Goal: Transaction & Acquisition: Purchase product/service

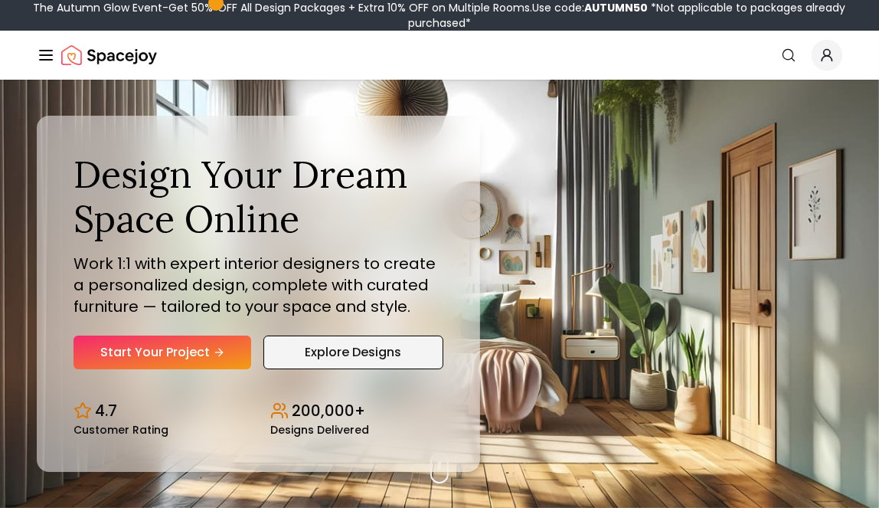
click at [341, 349] on link "Explore Designs" at bounding box center [353, 353] width 179 height 34
click at [391, 355] on link "Explore Designs" at bounding box center [353, 353] width 179 height 34
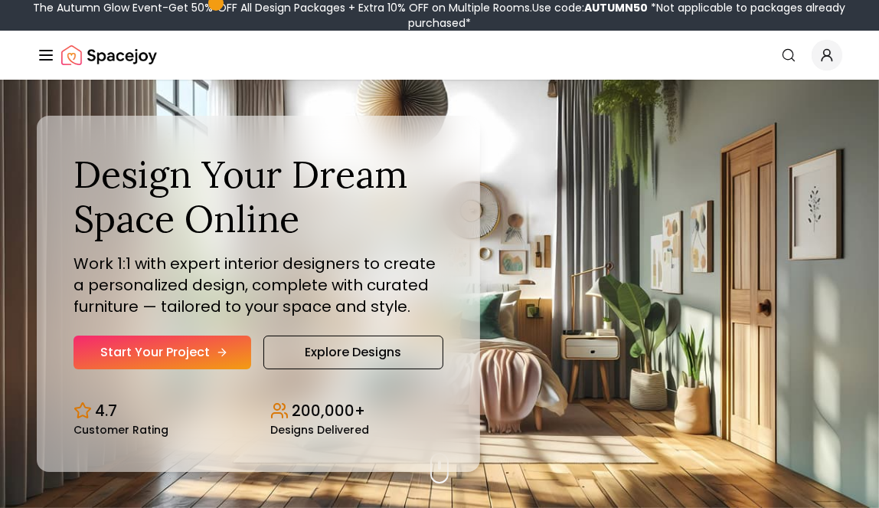
click at [182, 339] on link "Start Your Project" at bounding box center [163, 353] width 178 height 34
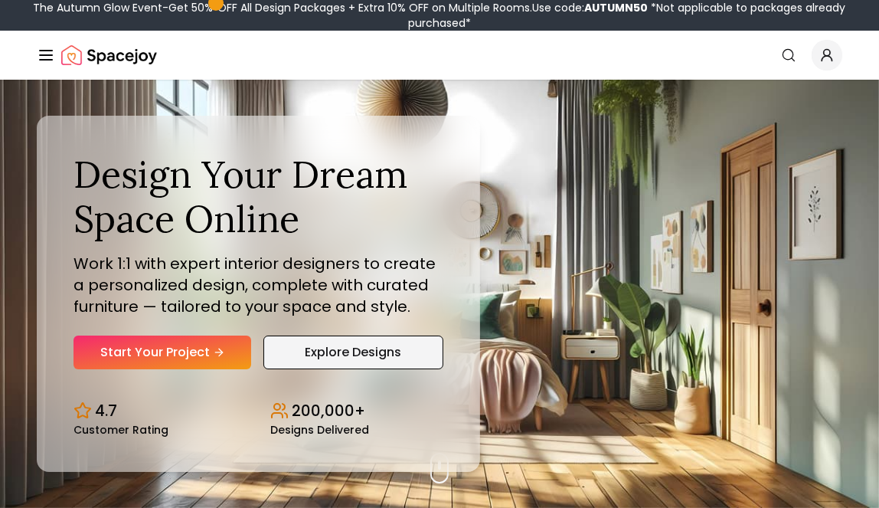
click at [390, 351] on link "Explore Designs" at bounding box center [353, 353] width 179 height 34
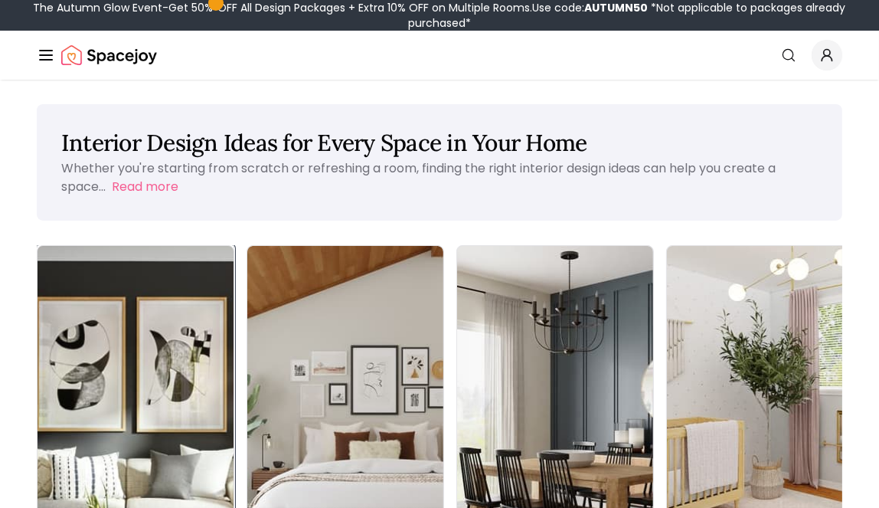
click at [106, 339] on img at bounding box center [136, 419] width 206 height 364
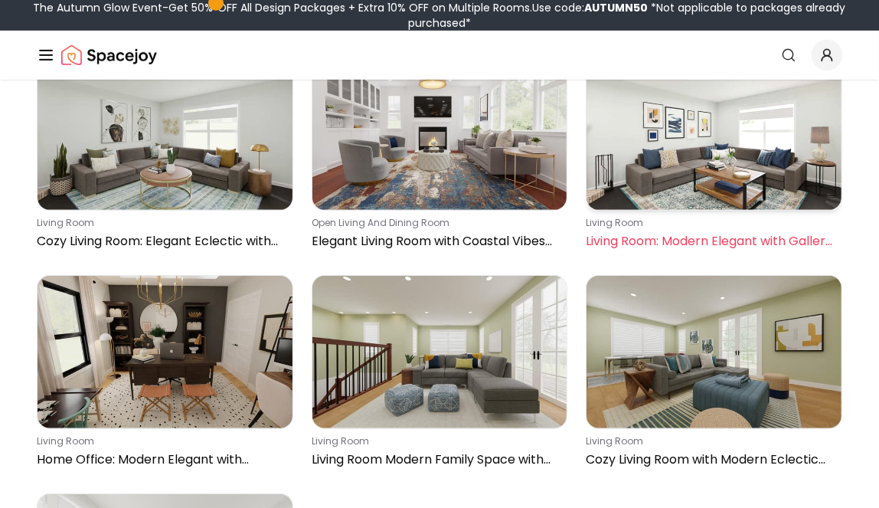
scroll to position [613, 0]
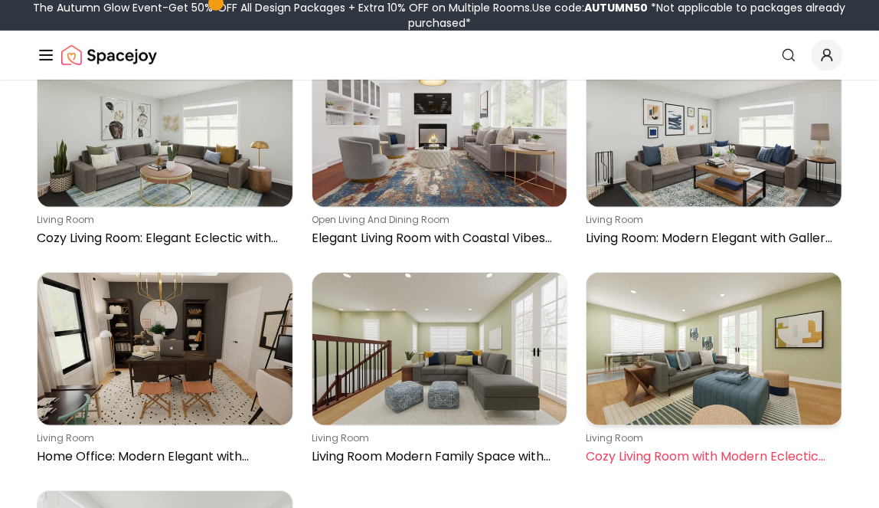
click at [719, 335] on img at bounding box center [714, 349] width 255 height 153
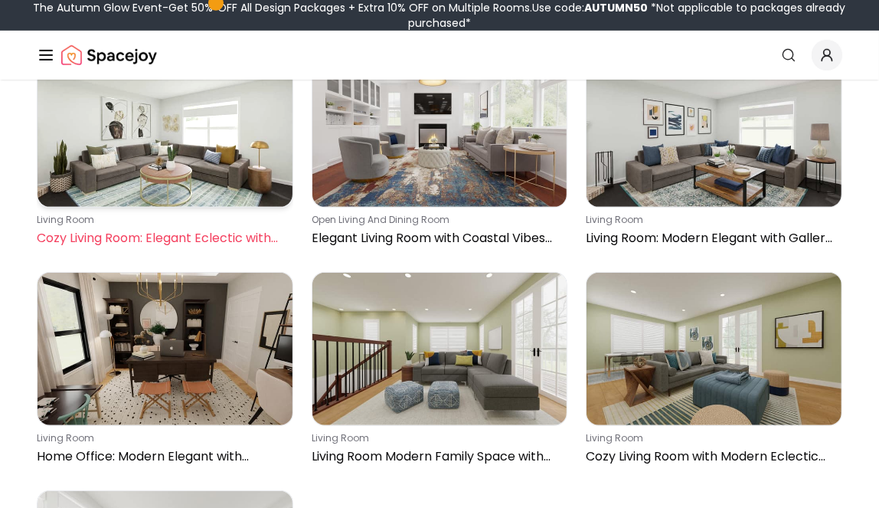
click at [151, 161] on img at bounding box center [165, 130] width 255 height 153
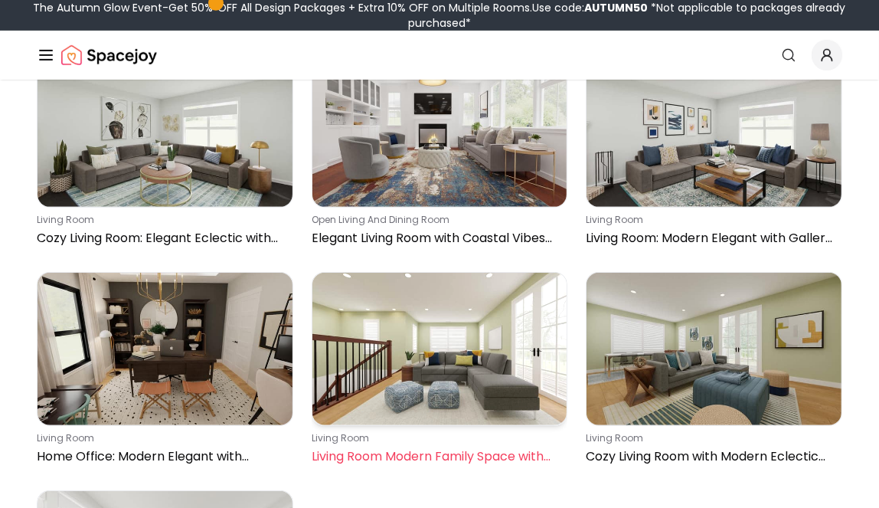
click at [445, 377] on img at bounding box center [440, 349] width 255 height 153
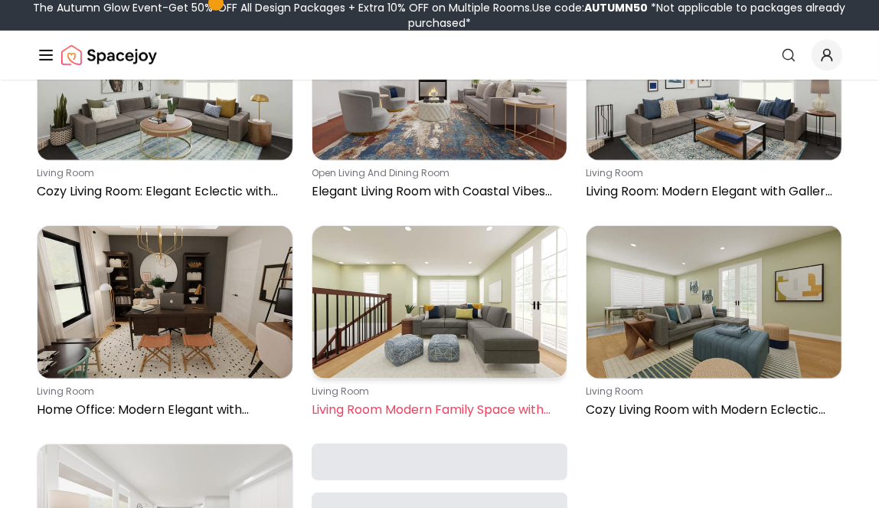
scroll to position [715, 0]
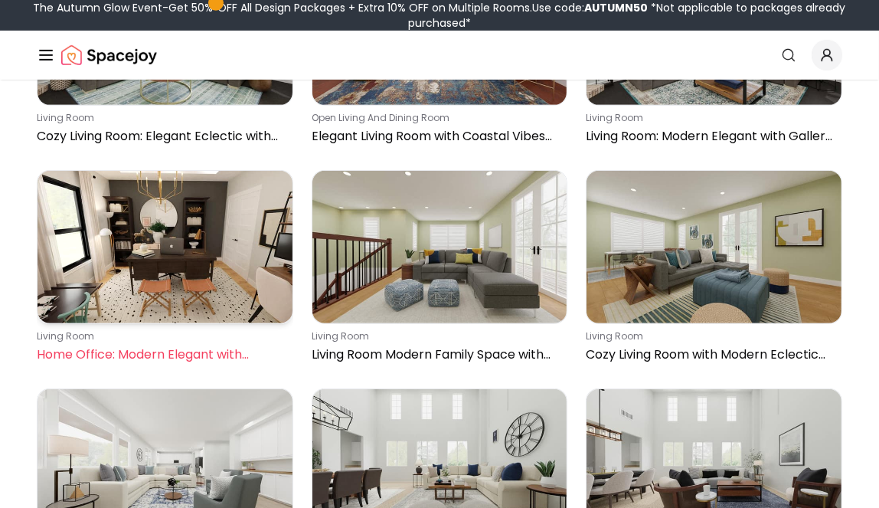
click at [196, 271] on img at bounding box center [165, 247] width 255 height 153
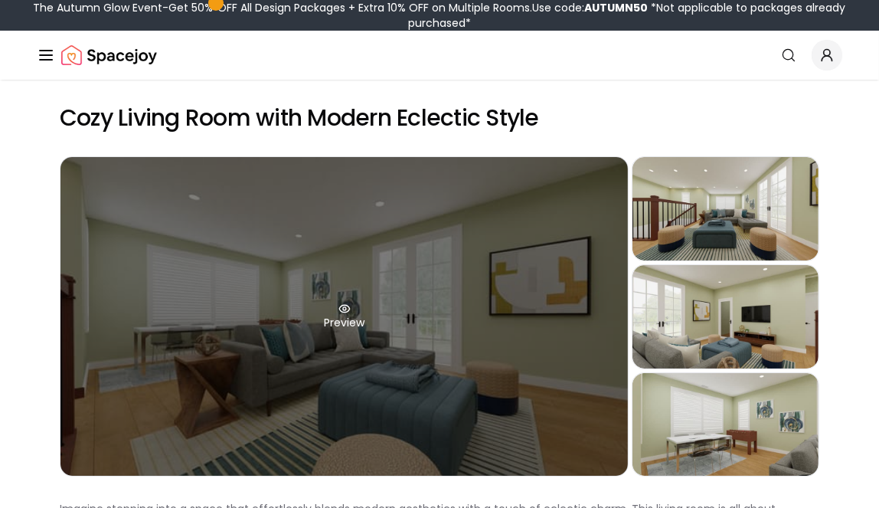
click at [339, 317] on div "Preview" at bounding box center [345, 316] width 568 height 319
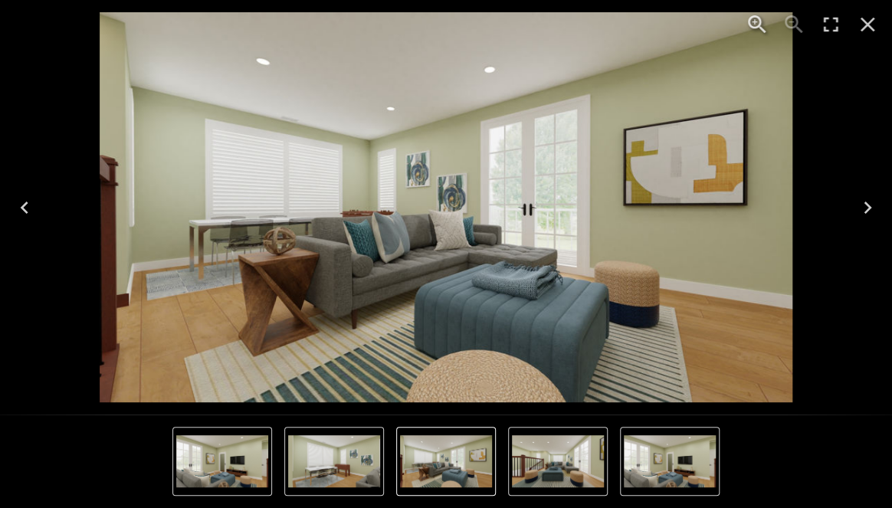
click at [866, 204] on icon "Next" at bounding box center [867, 207] width 8 height 12
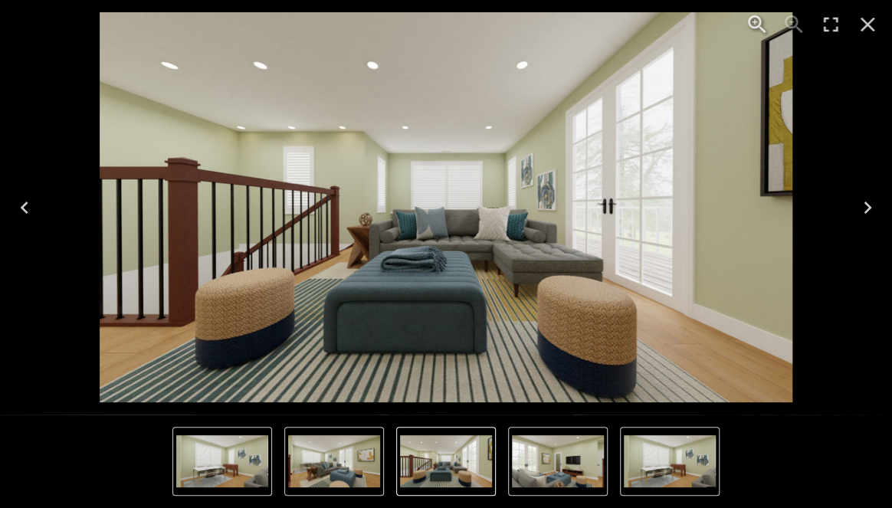
click at [594, 451] on img "3 of 4" at bounding box center [558, 461] width 92 height 52
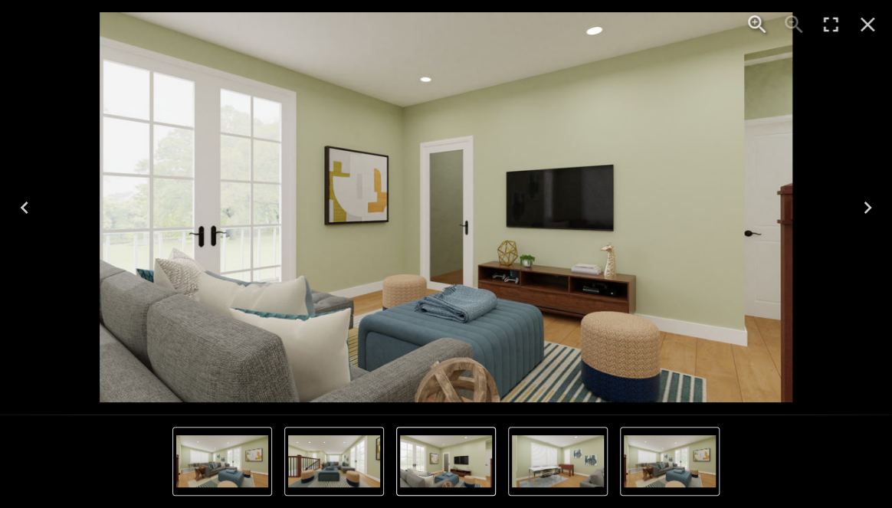
click at [635, 459] on img "1 of 4" at bounding box center [670, 461] width 92 height 52
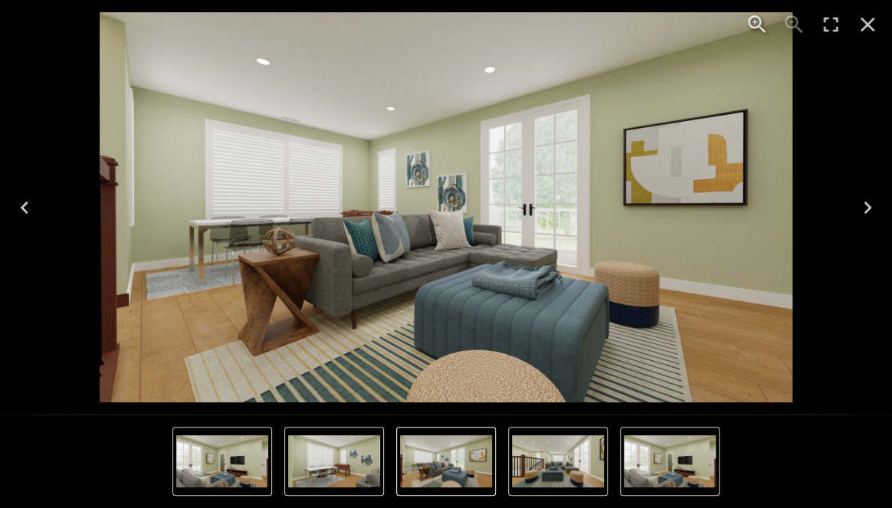
click at [867, 28] on icon "Close" at bounding box center [867, 24] width 25 height 25
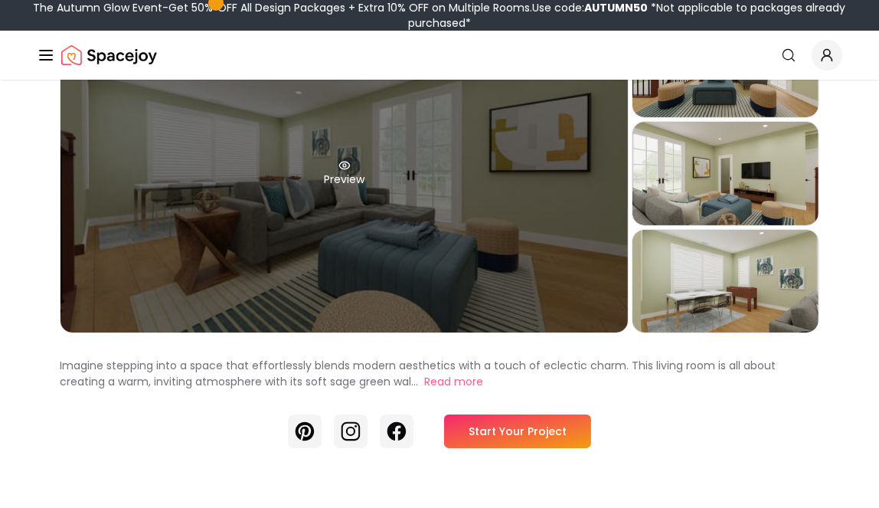
scroll to position [153, 0]
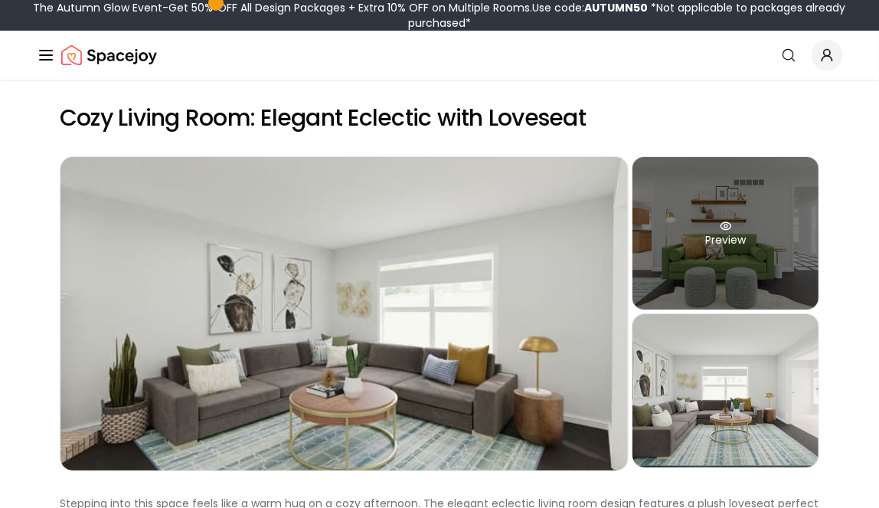
click at [691, 251] on div "Preview" at bounding box center [726, 233] width 186 height 152
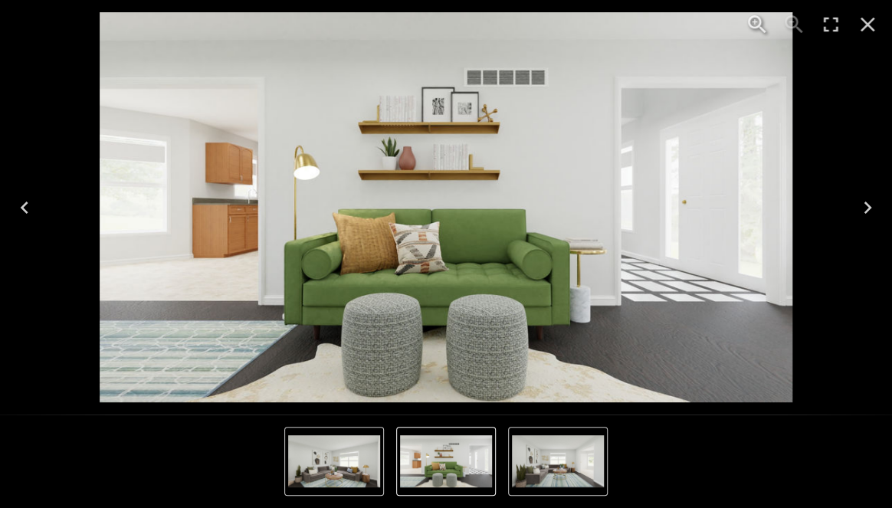
click at [448, 468] on img "2 of 3" at bounding box center [446, 461] width 92 height 52
click at [567, 462] on img "3 of 3" at bounding box center [558, 461] width 92 height 52
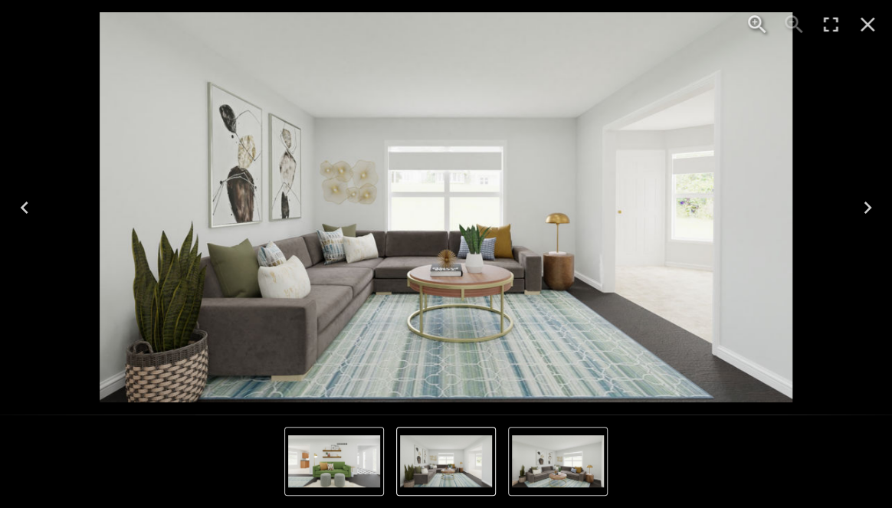
click at [469, 451] on img "3 of 3" at bounding box center [446, 461] width 92 height 52
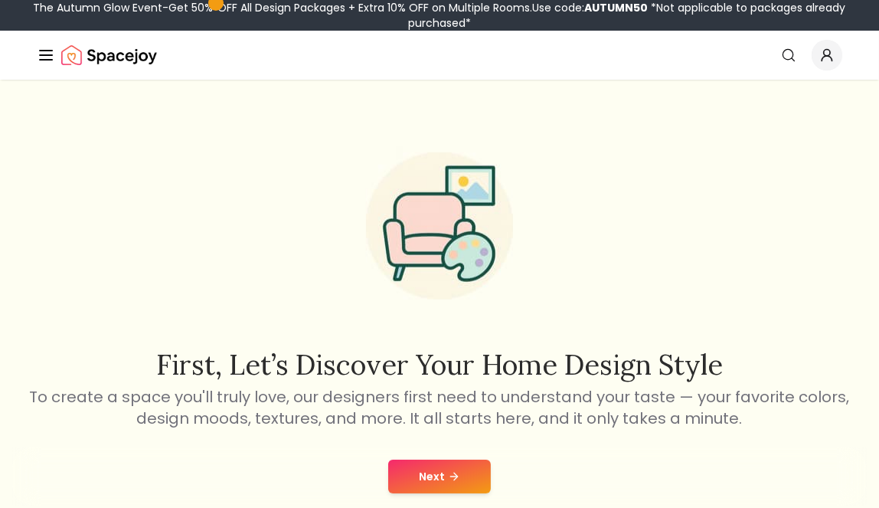
click at [427, 469] on button "Next" at bounding box center [439, 477] width 103 height 34
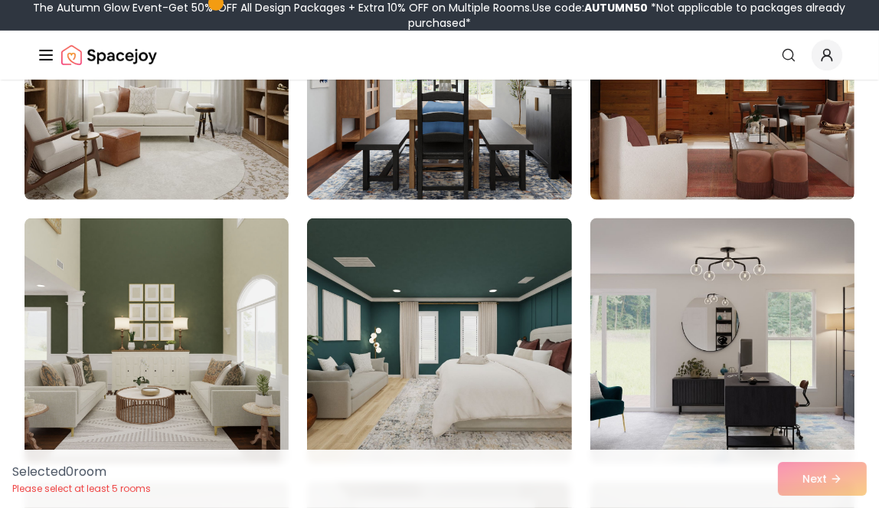
scroll to position [817, 0]
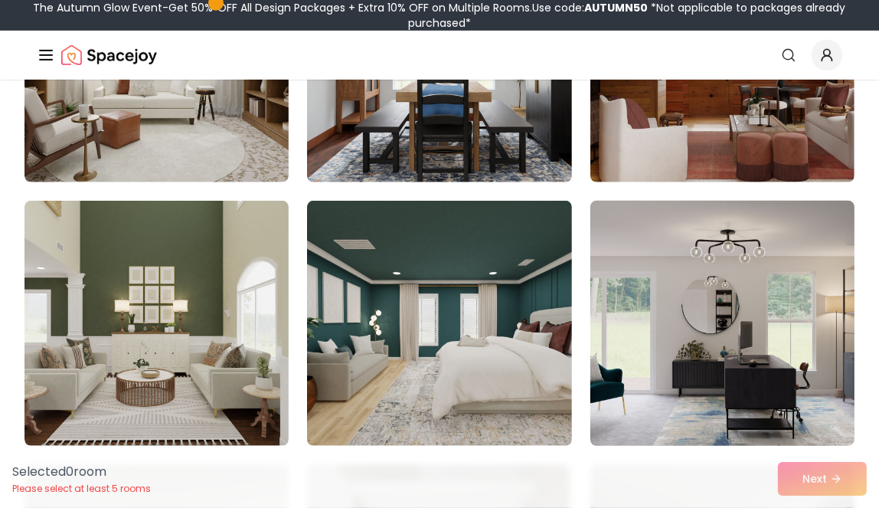
click at [728, 312] on img at bounding box center [723, 323] width 278 height 257
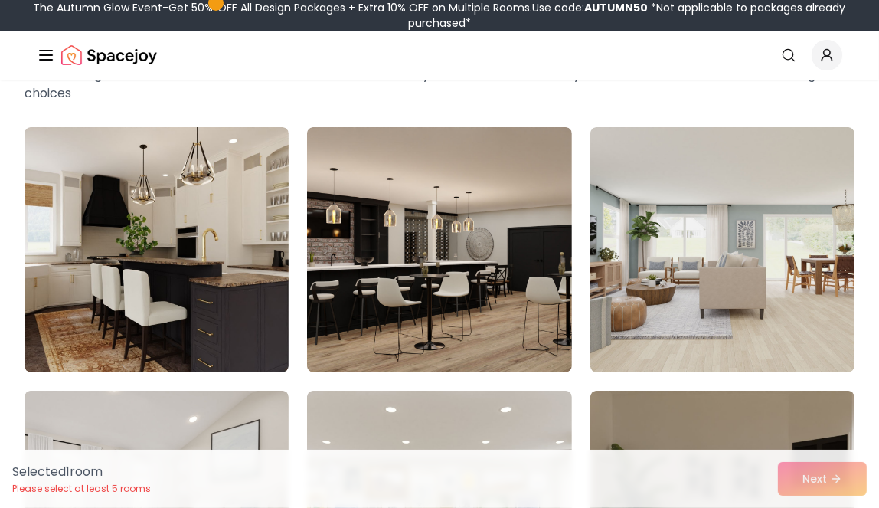
scroll to position [102, 0]
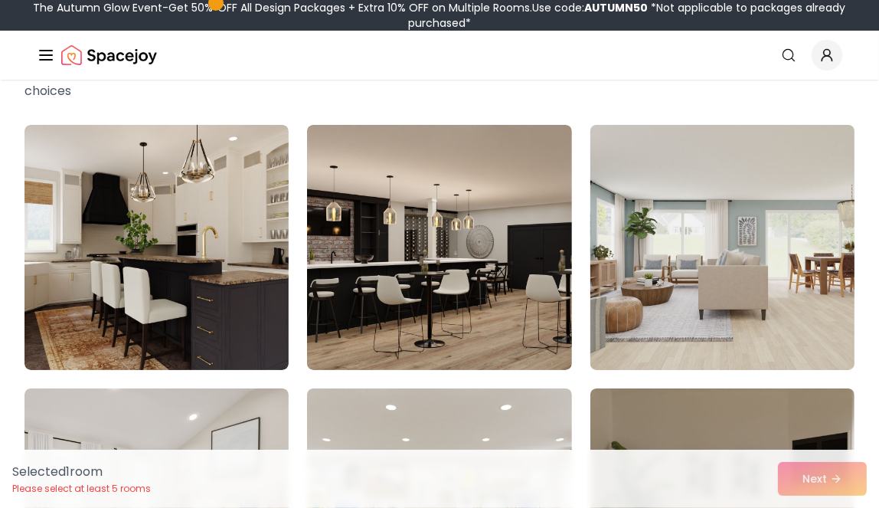
click at [753, 285] on img at bounding box center [723, 247] width 278 height 257
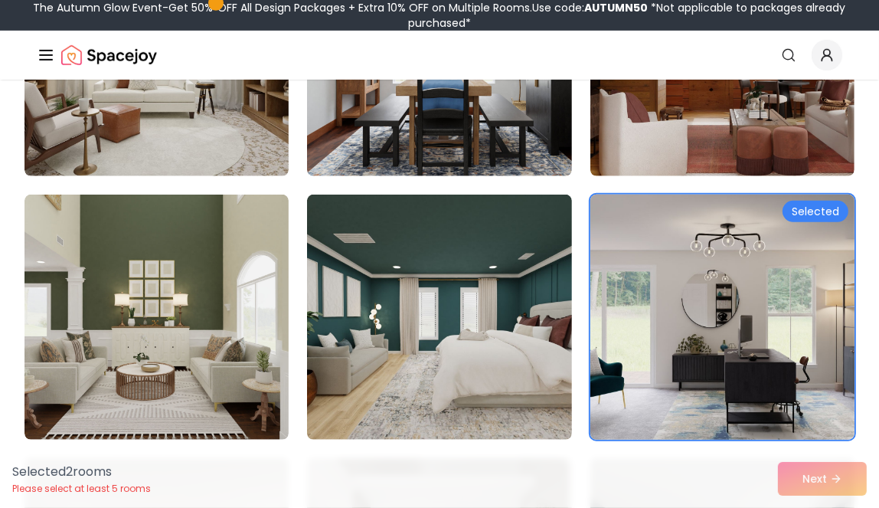
scroll to position [868, 0]
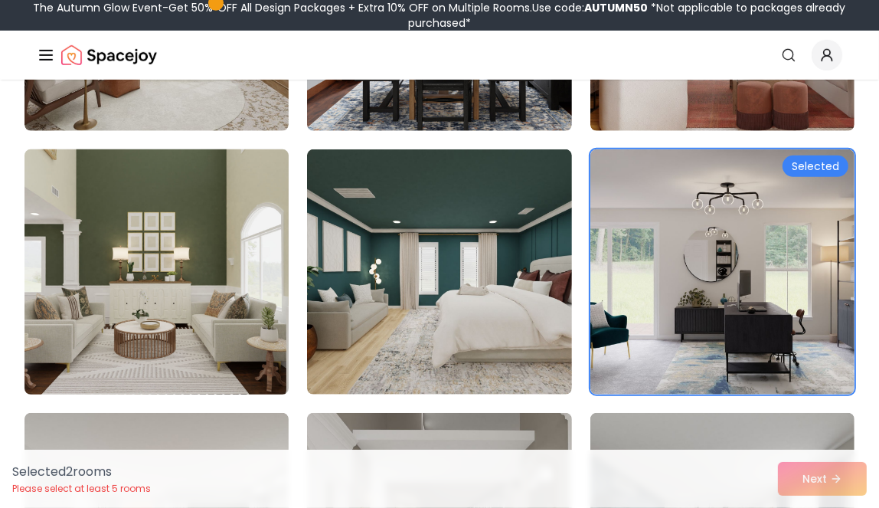
click at [220, 306] on img at bounding box center [157, 271] width 278 height 257
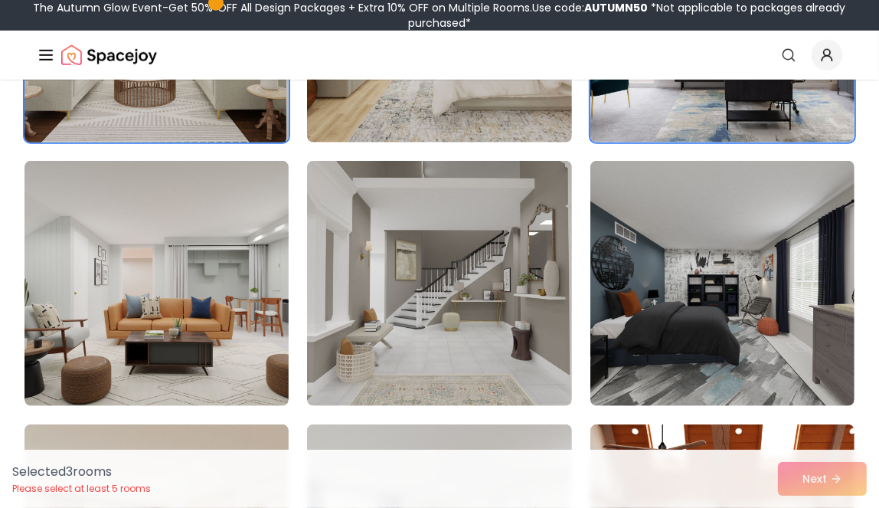
scroll to position [1123, 0]
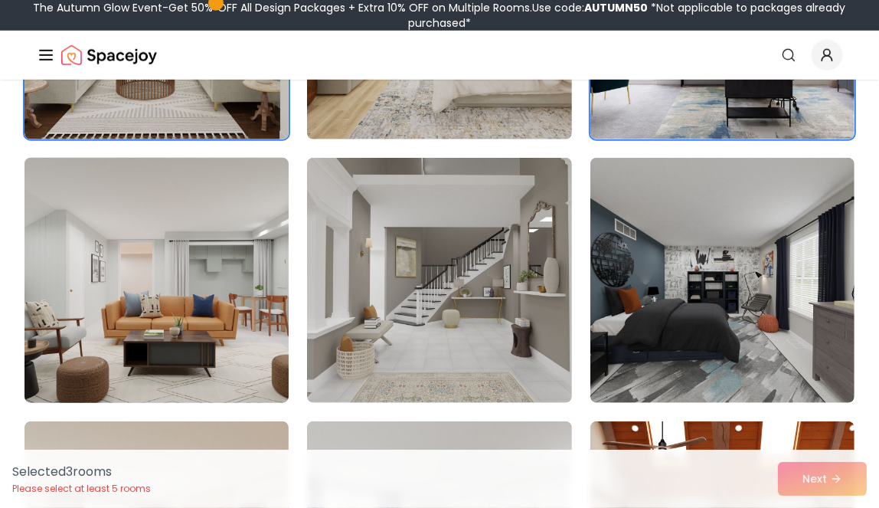
click at [198, 308] on img at bounding box center [157, 280] width 278 height 257
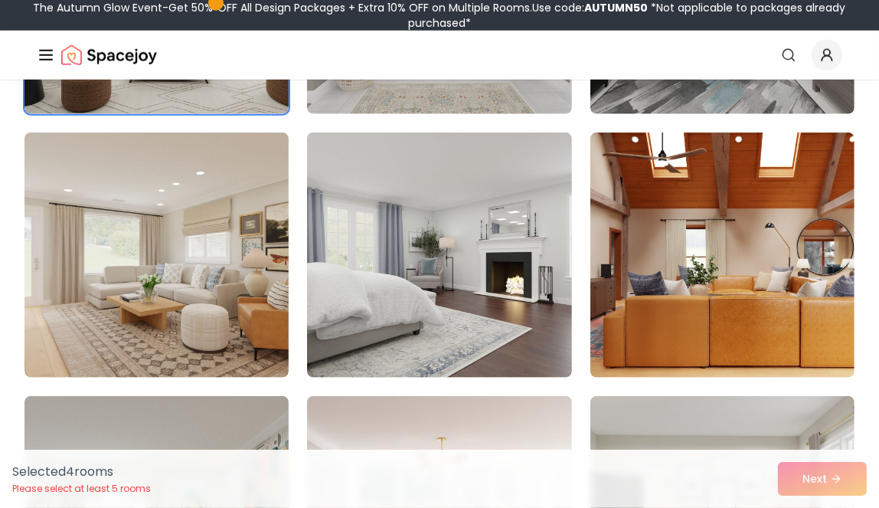
scroll to position [1430, 0]
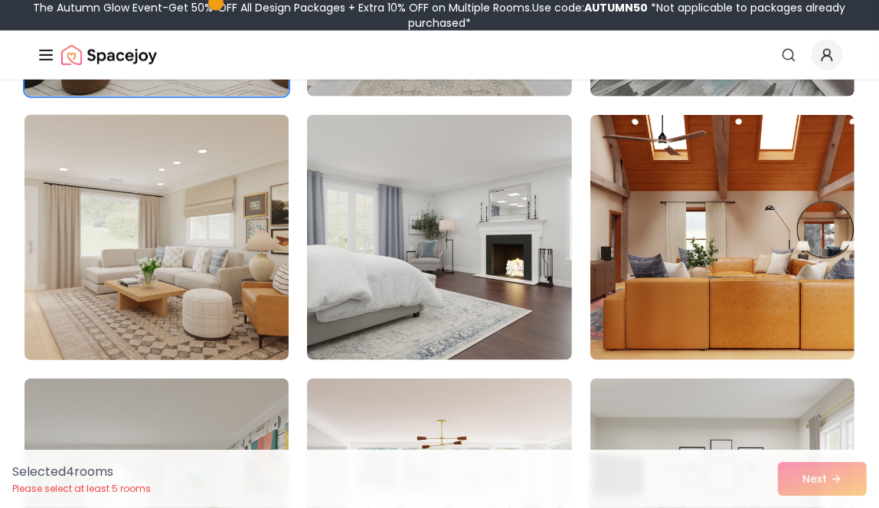
click at [184, 260] on img at bounding box center [157, 237] width 278 height 257
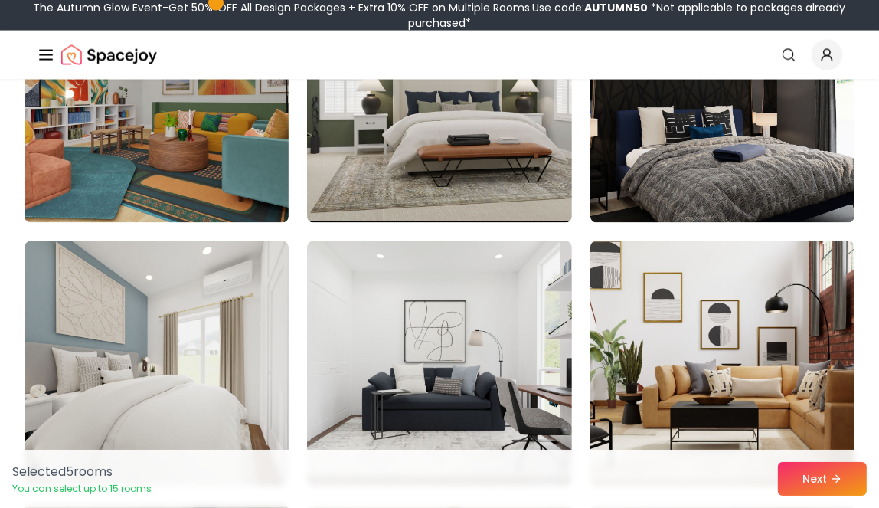
scroll to position [2145, 0]
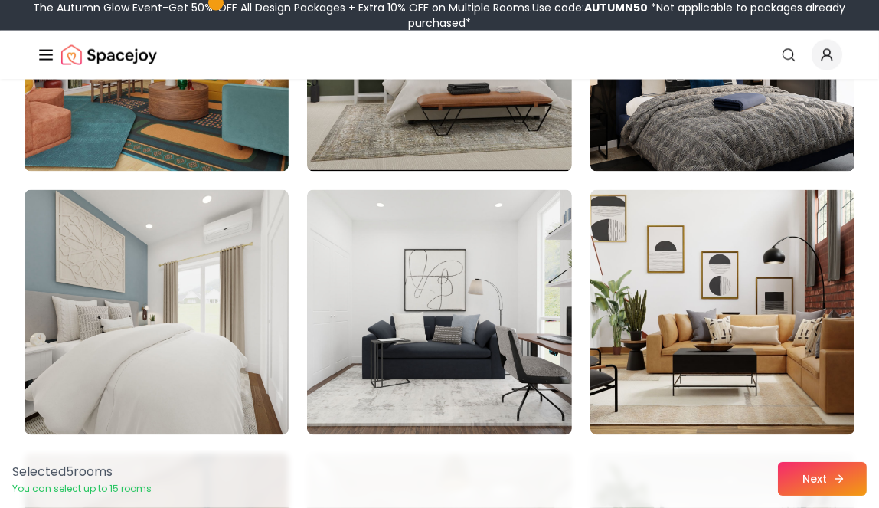
click at [843, 474] on icon at bounding box center [840, 479] width 12 height 12
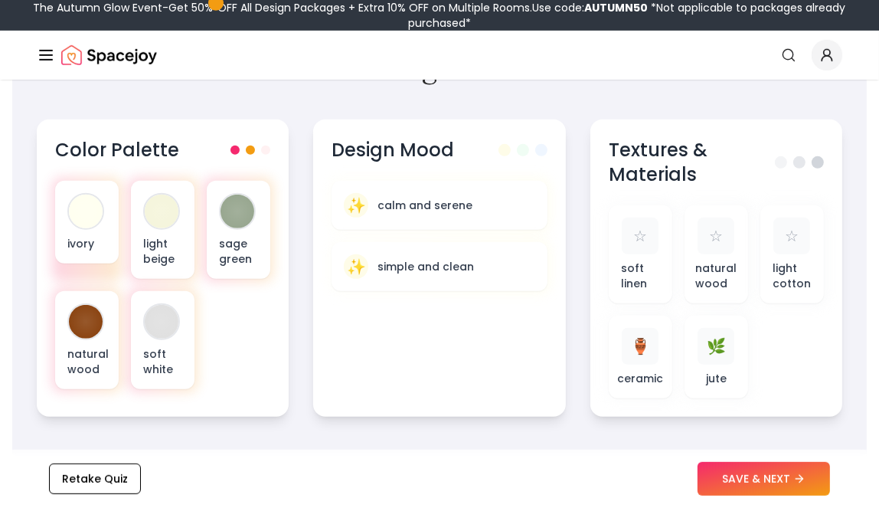
scroll to position [613, 0]
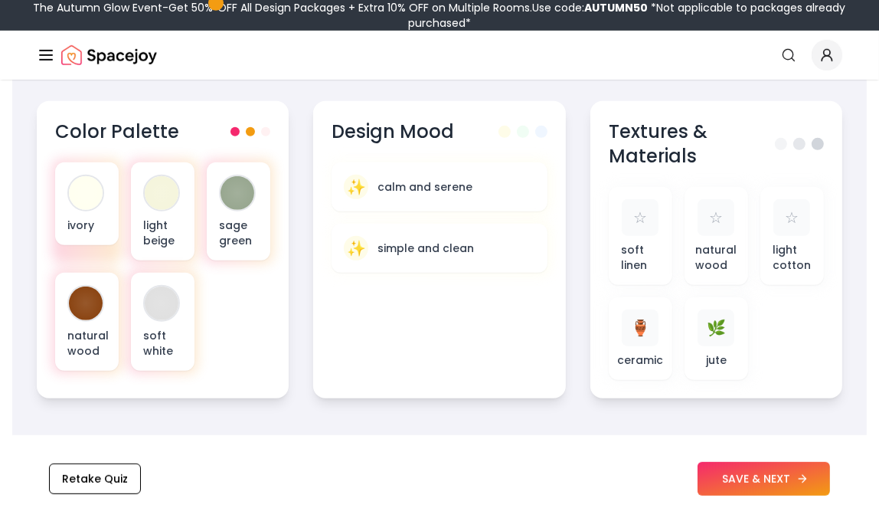
click at [768, 480] on button "SAVE & NEXT" at bounding box center [764, 479] width 133 height 34
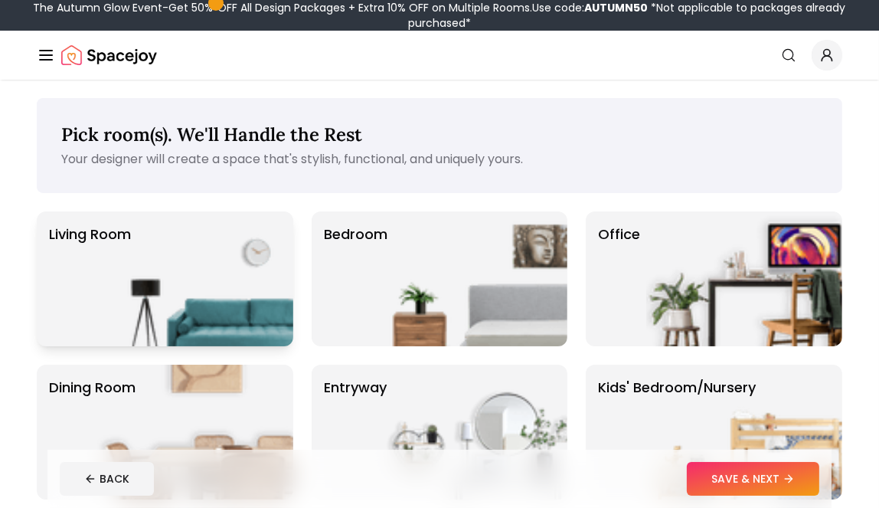
click at [194, 294] on img at bounding box center [195, 278] width 196 height 135
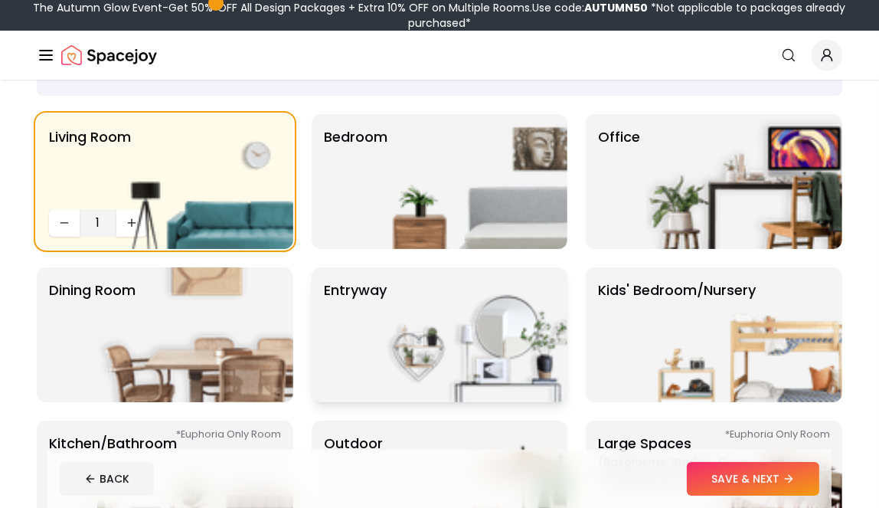
scroll to position [102, 0]
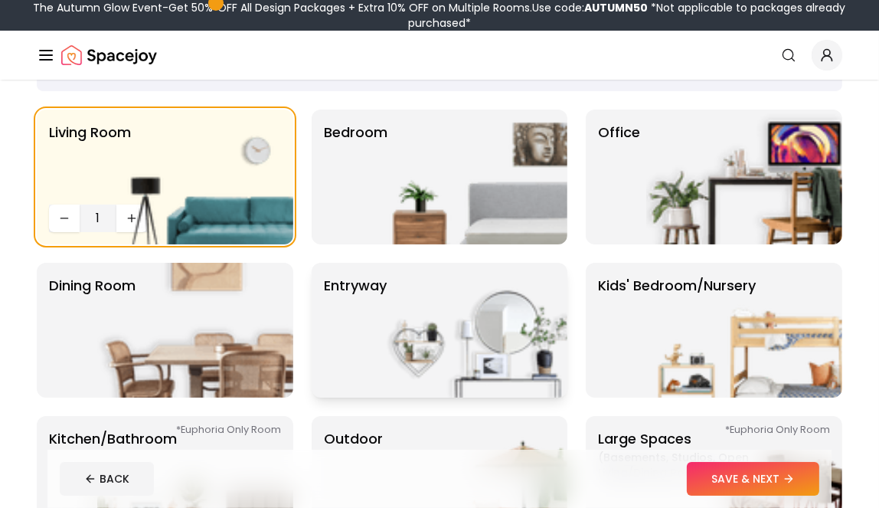
click at [394, 347] on img at bounding box center [470, 330] width 196 height 135
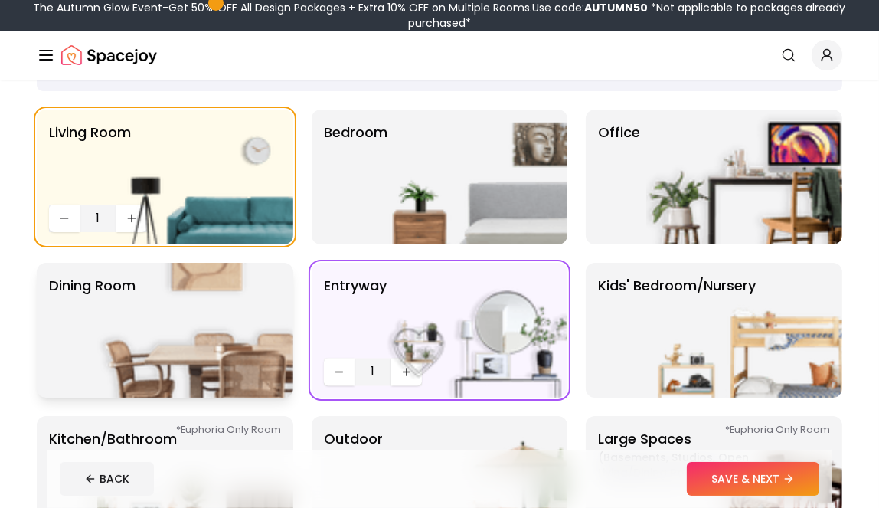
click at [226, 342] on img at bounding box center [195, 330] width 196 height 135
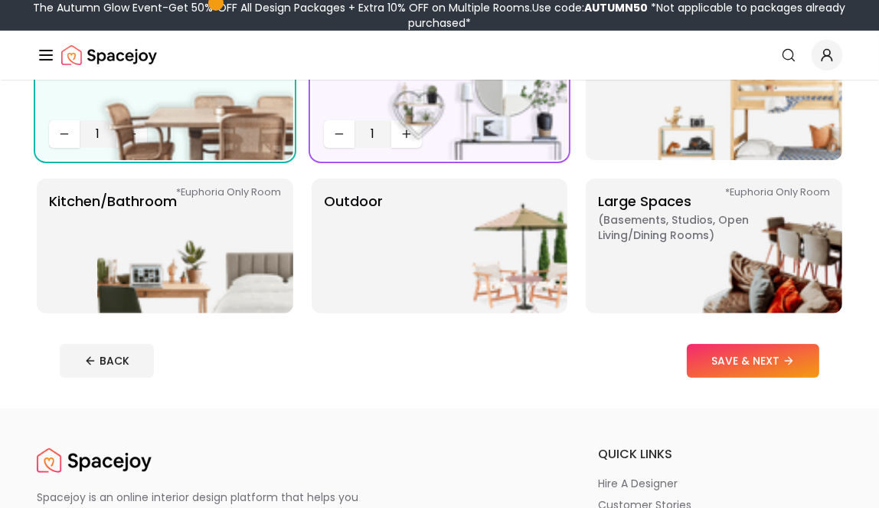
scroll to position [357, 0]
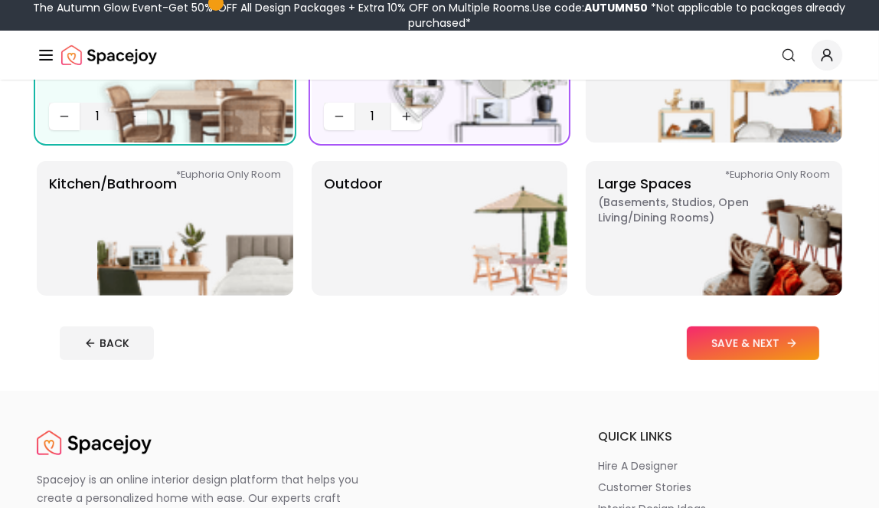
click at [741, 341] on button "SAVE & NEXT" at bounding box center [753, 343] width 133 height 34
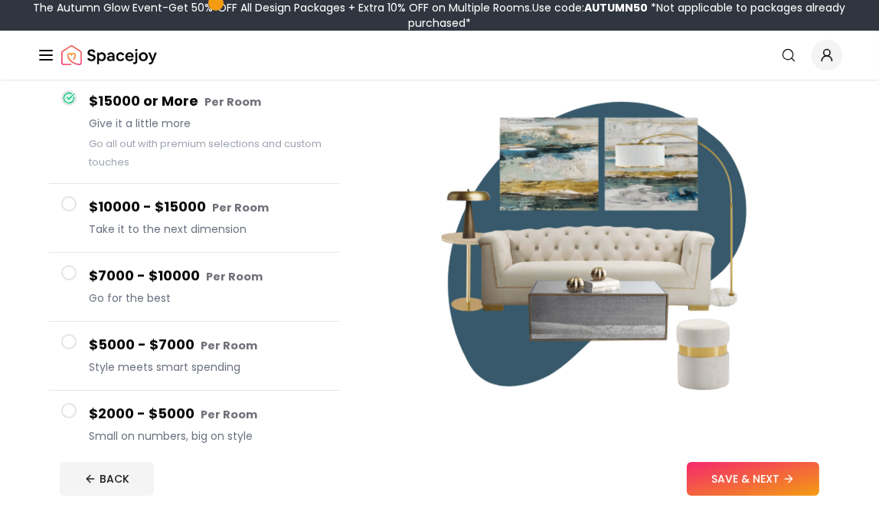
scroll to position [205, 0]
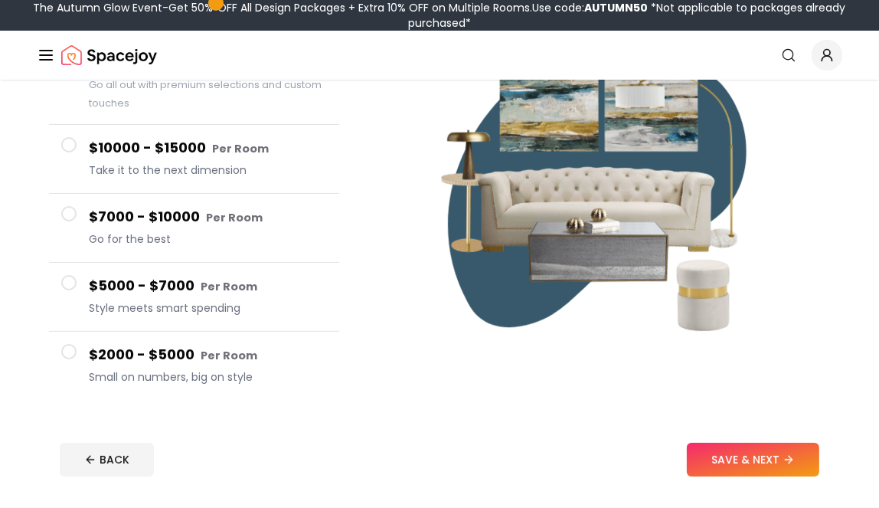
click at [152, 359] on h4 "$2000 - $5000 Per Room" at bounding box center [208, 355] width 238 height 22
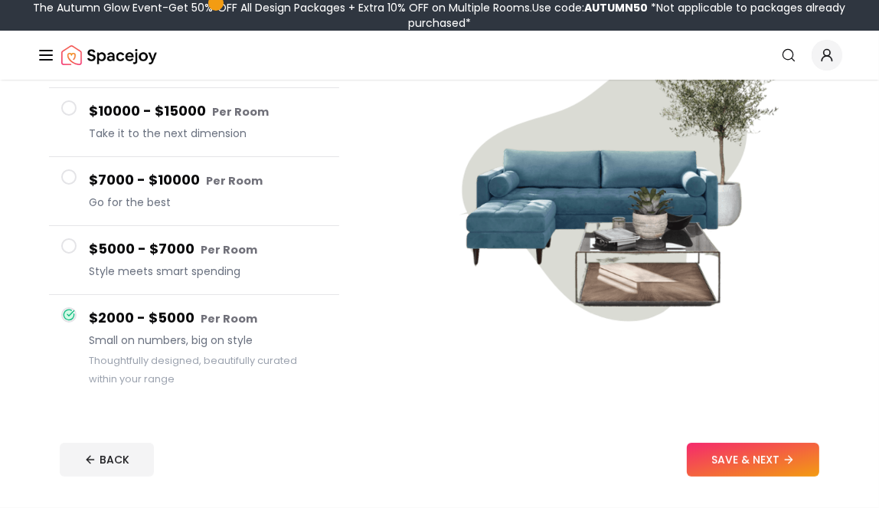
click at [161, 249] on h4 "$5000 - $7000 Per Room" at bounding box center [208, 249] width 238 height 22
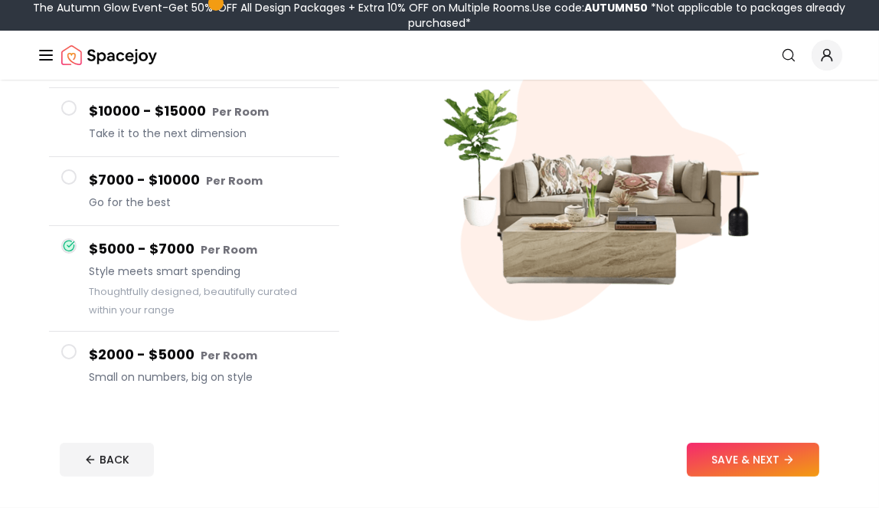
click at [117, 184] on h4 "$7000 - $10000 Per Room" at bounding box center [208, 180] width 238 height 22
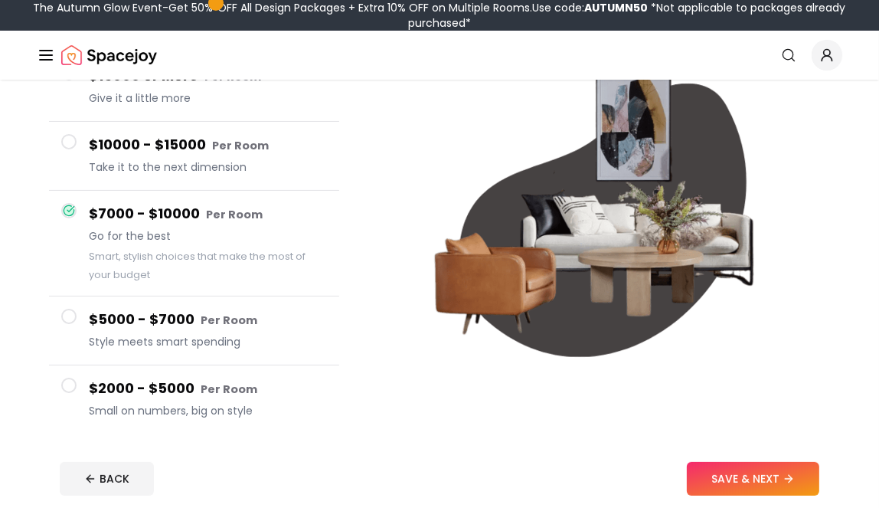
scroll to position [153, 0]
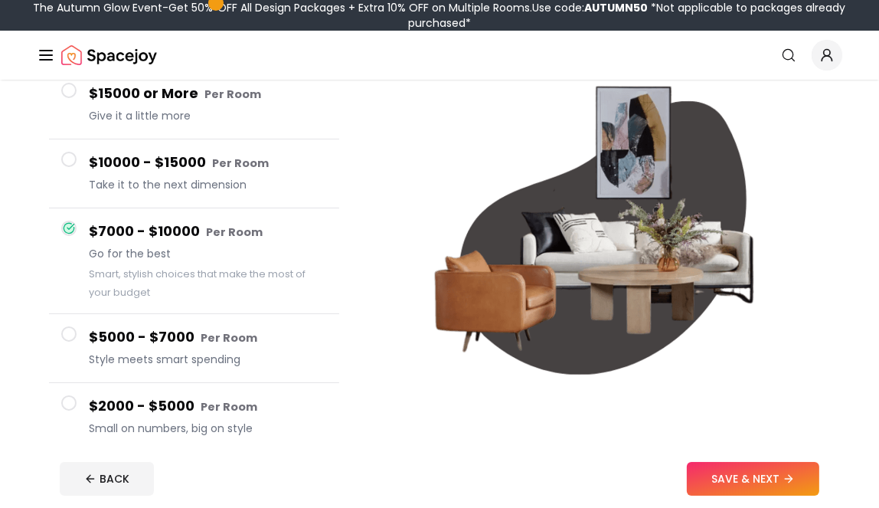
click at [121, 176] on div "$10000 - $15000 Per Room Take it to the next dimension" at bounding box center [208, 174] width 238 height 44
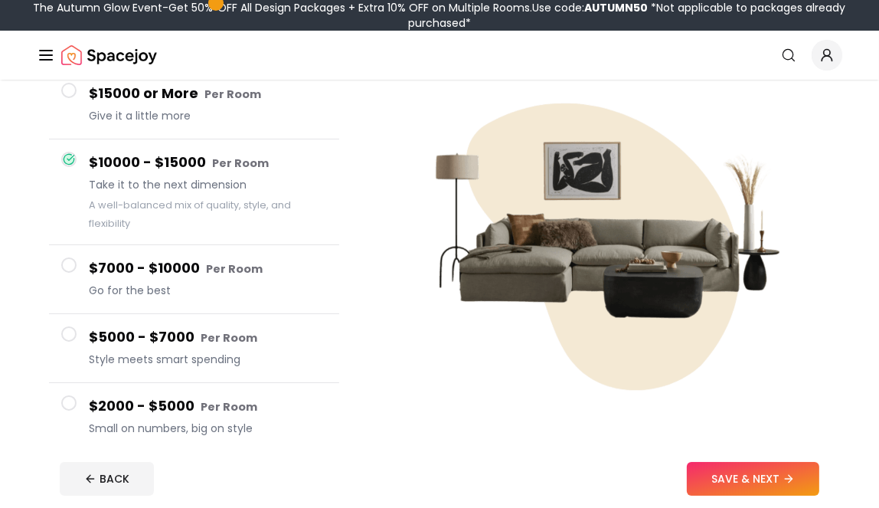
click at [133, 113] on span "Give it a little more" at bounding box center [208, 115] width 238 height 15
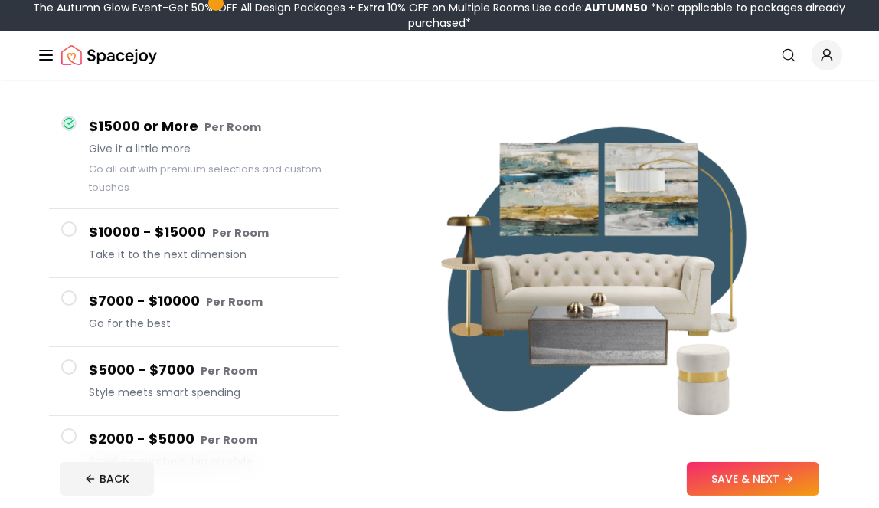
drag, startPoint x: 136, startPoint y: 113, endPoint x: 139, endPoint y: 122, distance: 9.3
click at [139, 121] on div "$15000 or More Per Room Give it a little more Go all out with premium selection…" at bounding box center [208, 156] width 238 height 80
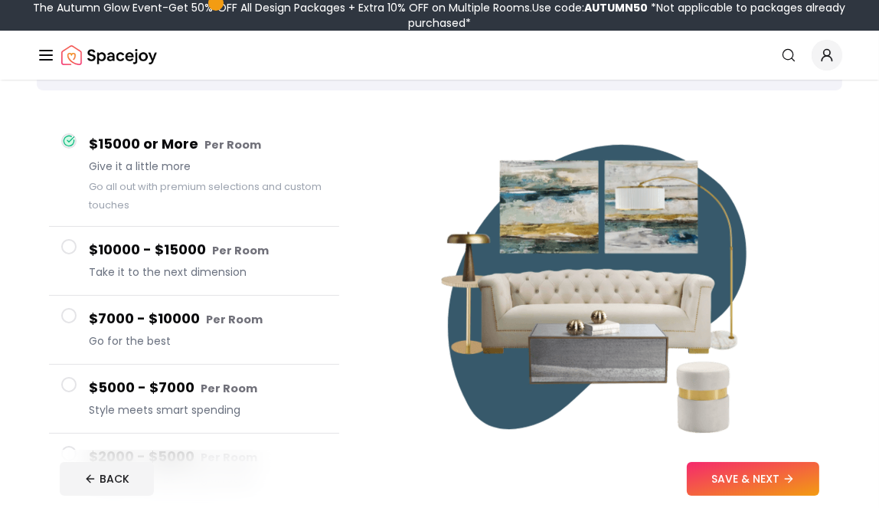
scroll to position [102, 0]
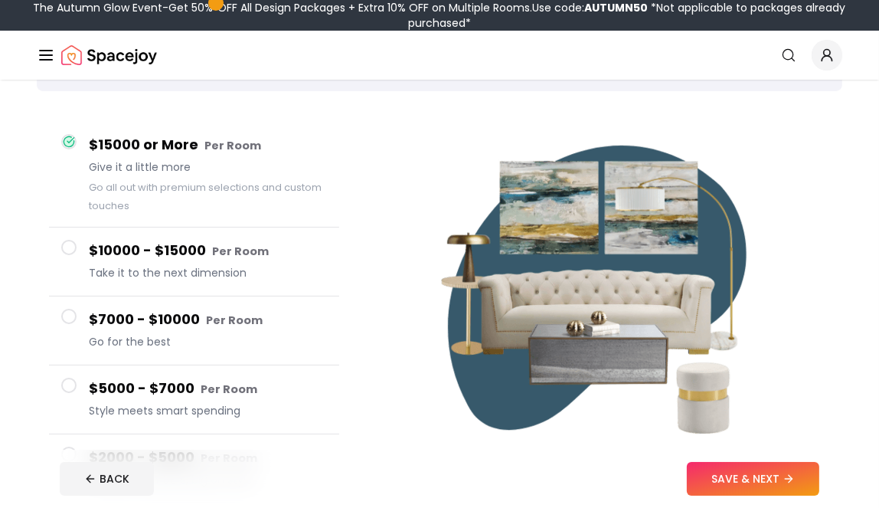
click at [126, 397] on h4 "$5000 - $7000 Per Room" at bounding box center [208, 389] width 238 height 22
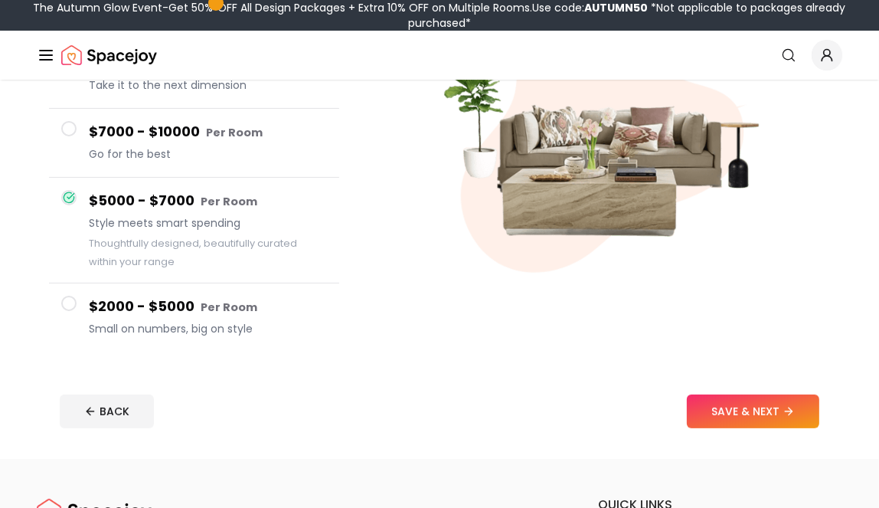
scroll to position [306, 0]
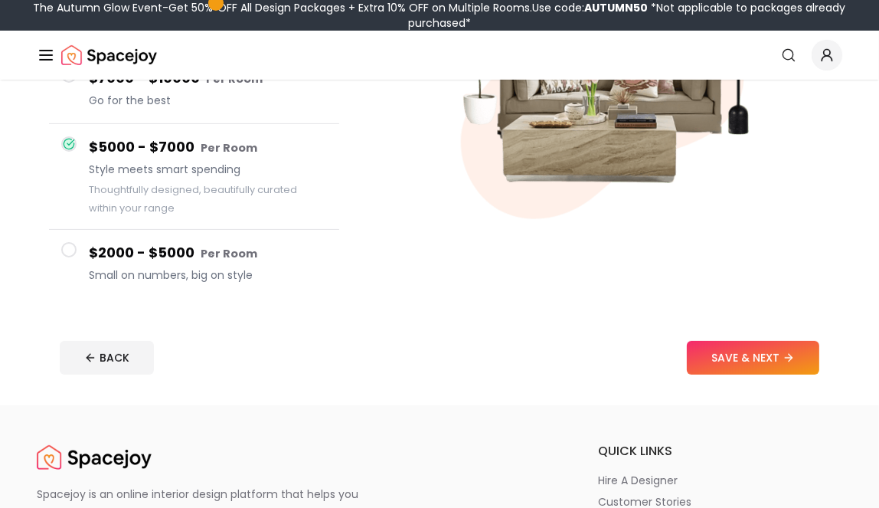
click at [182, 264] on h4 "$2000 - $5000 Per Room" at bounding box center [208, 253] width 238 height 22
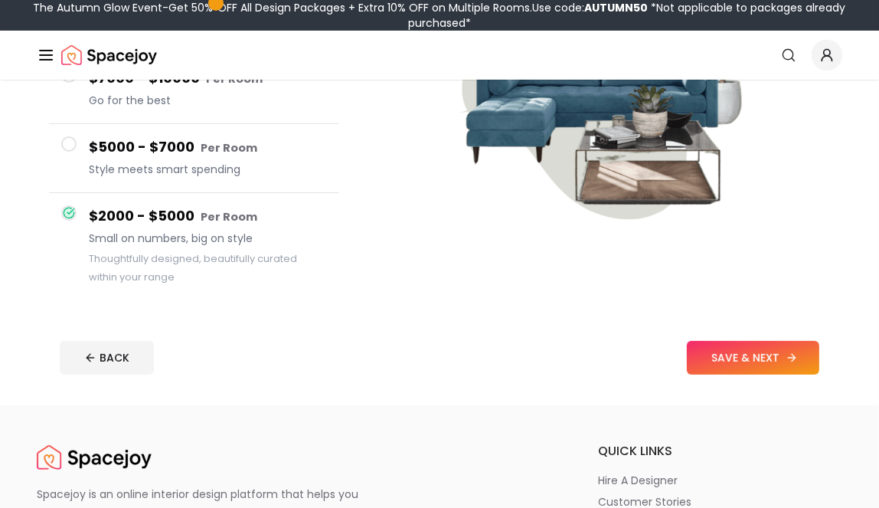
click at [727, 355] on button "SAVE & NEXT" at bounding box center [753, 358] width 133 height 34
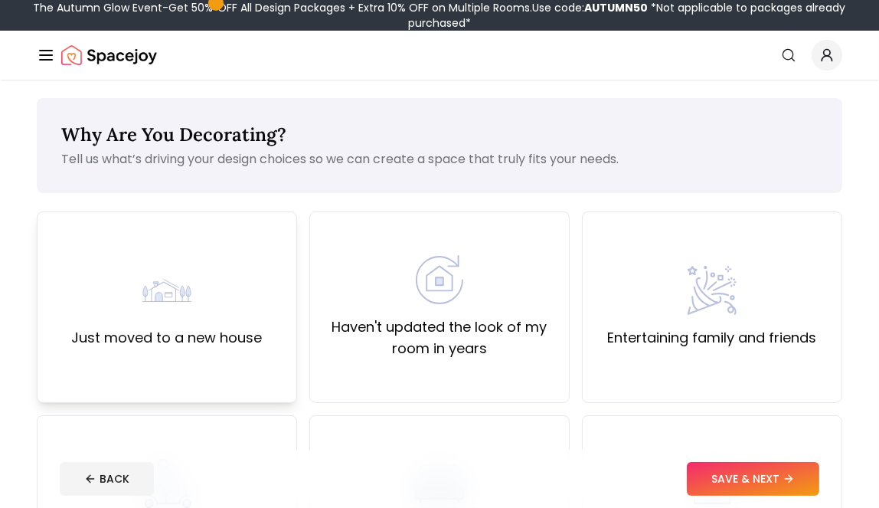
click at [237, 278] on div "Just moved to a new house" at bounding box center [167, 307] width 191 height 83
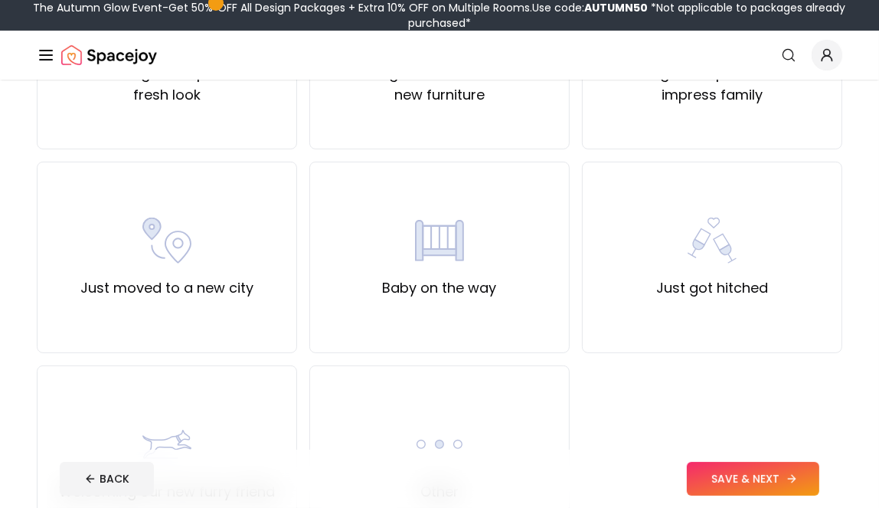
scroll to position [460, 0]
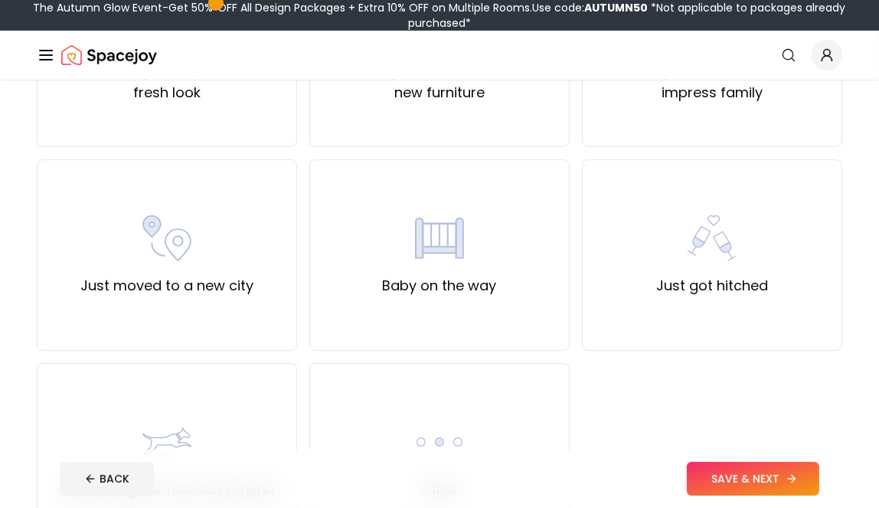
click at [762, 470] on button "SAVE & NEXT" at bounding box center [753, 479] width 133 height 34
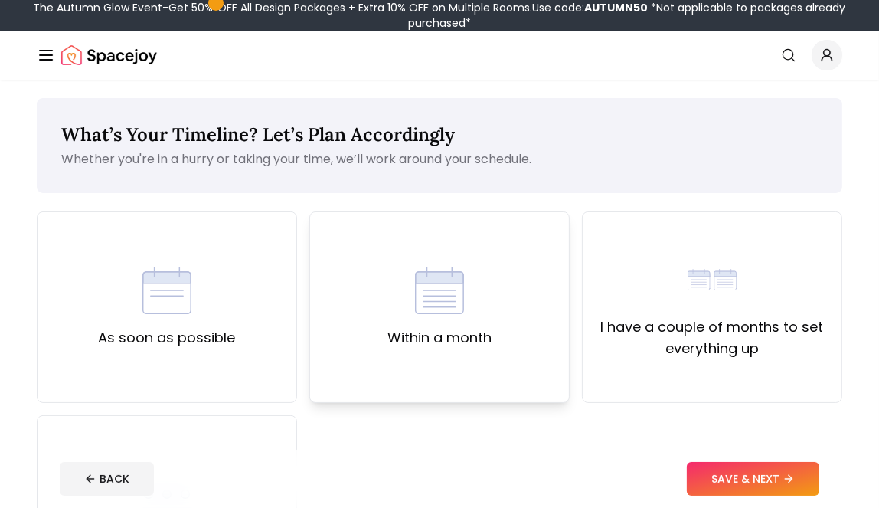
click at [488, 344] on label "Within a month" at bounding box center [440, 337] width 104 height 21
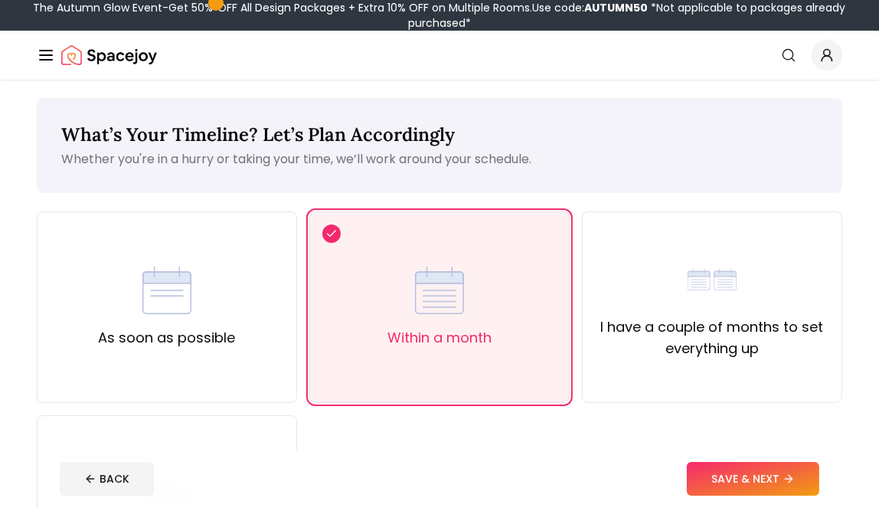
scroll to position [102, 0]
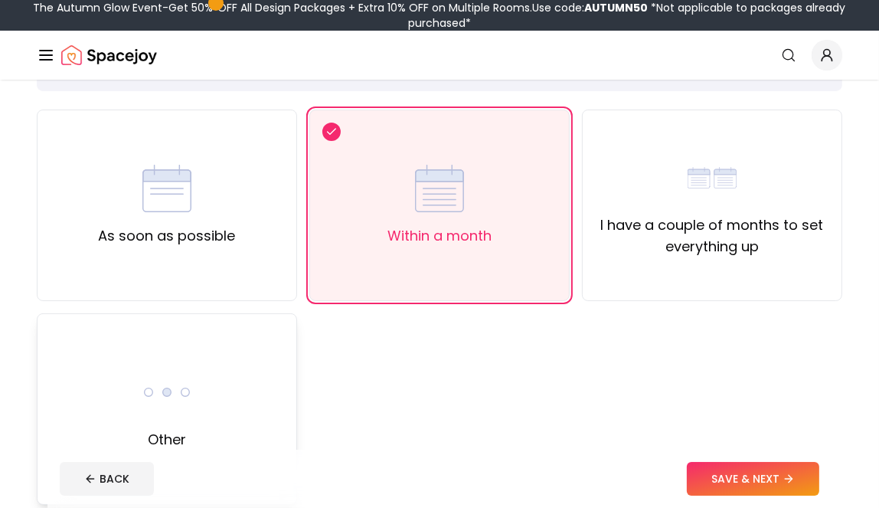
drag, startPoint x: 726, startPoint y: 467, endPoint x: 222, endPoint y: 332, distance: 522.0
click at [382, 345] on div "What’s Your Timeline? Let’s Plan Accordingly Whether you're in a hurry or takin…" at bounding box center [439, 289] width 879 height 622
click at [180, 396] on img at bounding box center [166, 392] width 49 height 49
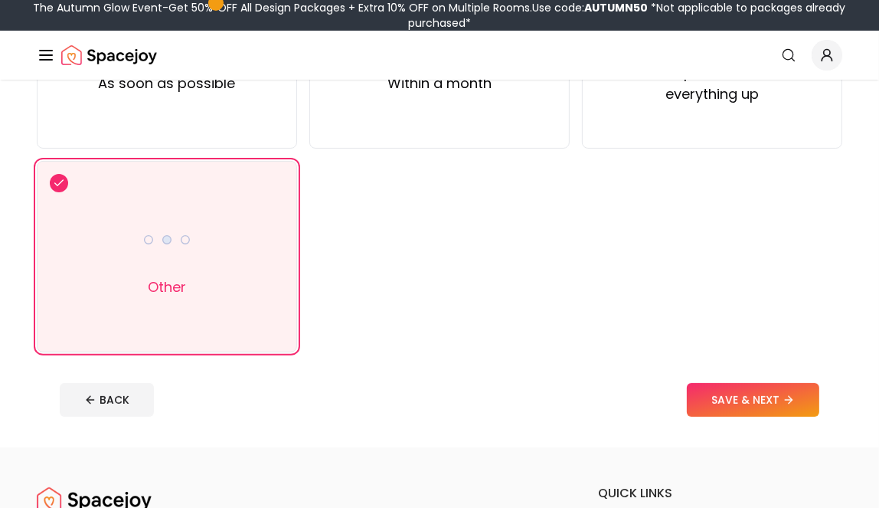
scroll to position [255, 0]
drag, startPoint x: 731, startPoint y: 397, endPoint x: 719, endPoint y: 399, distance: 11.7
click at [728, 399] on button "SAVE & NEXT" at bounding box center [753, 399] width 133 height 34
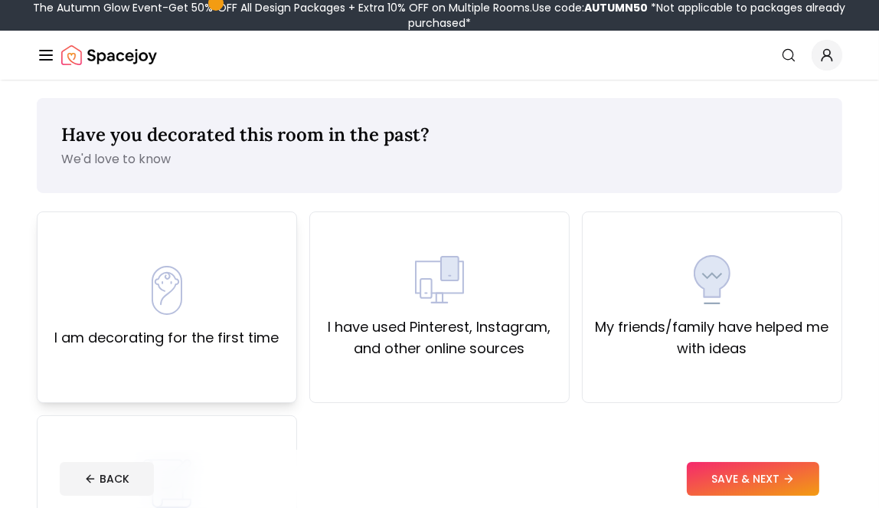
click at [217, 340] on label "I am decorating for the first time" at bounding box center [167, 337] width 224 height 21
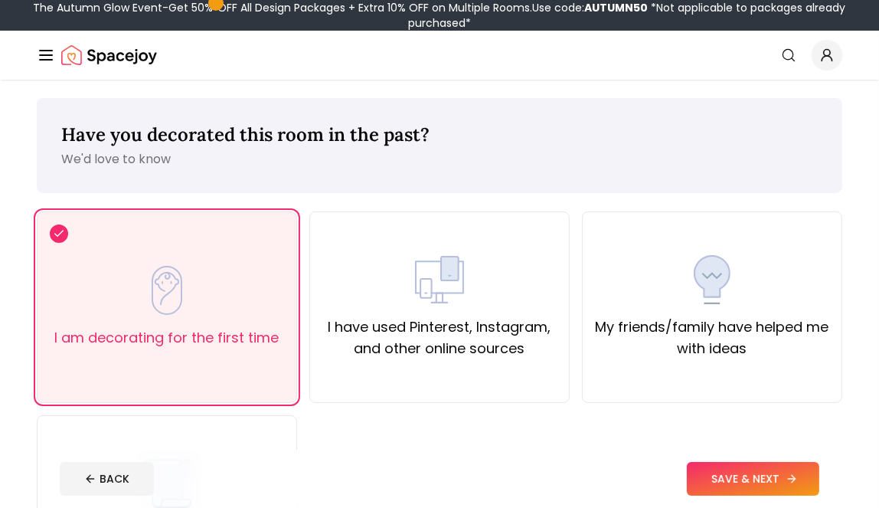
click at [729, 476] on button "SAVE & NEXT" at bounding box center [753, 479] width 133 height 34
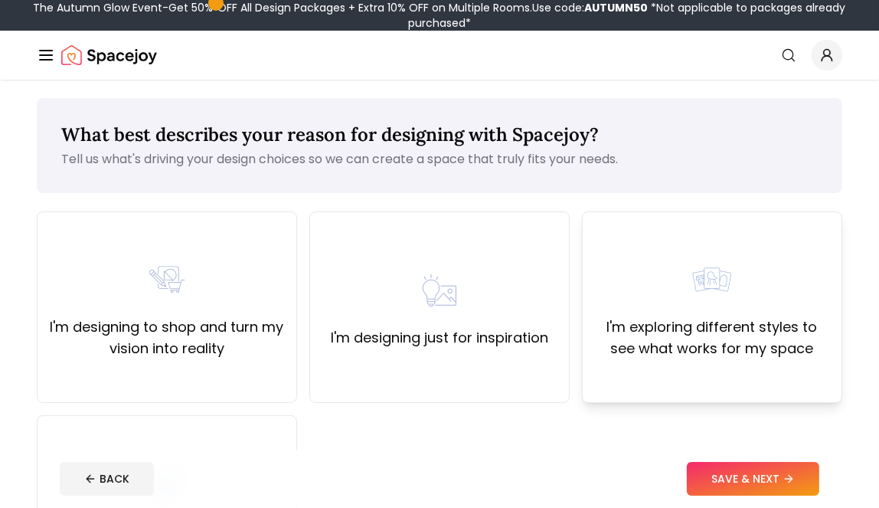
click at [712, 323] on label "I'm exploring different styles to see what works for my space" at bounding box center [712, 337] width 234 height 43
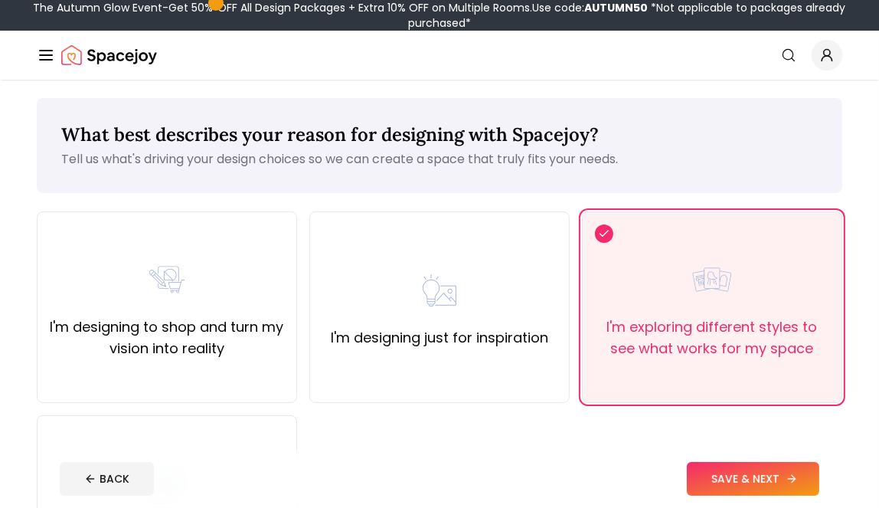
click at [756, 469] on button "SAVE & NEXT" at bounding box center [753, 479] width 133 height 34
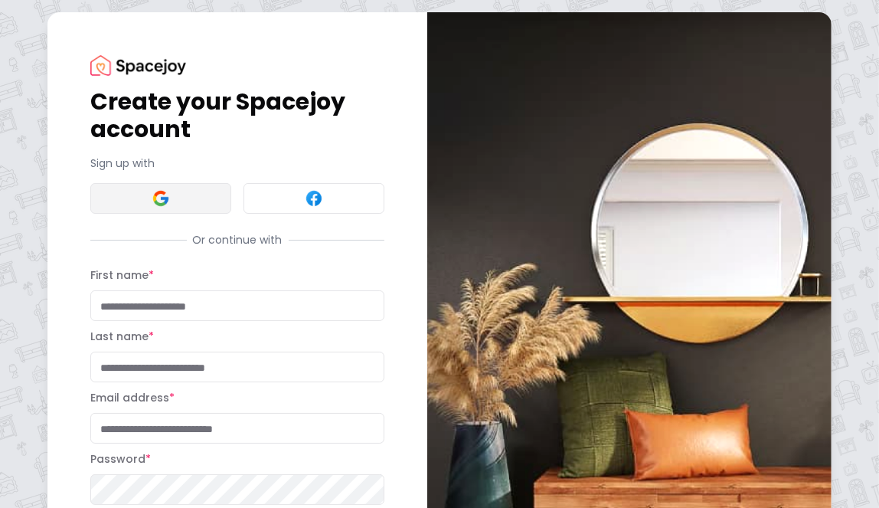
click at [191, 198] on button at bounding box center [160, 198] width 141 height 31
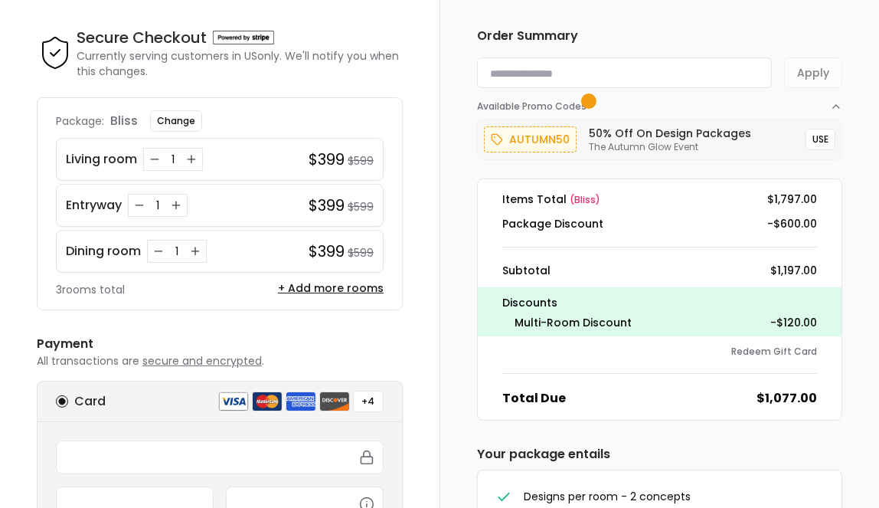
scroll to position [34, 0]
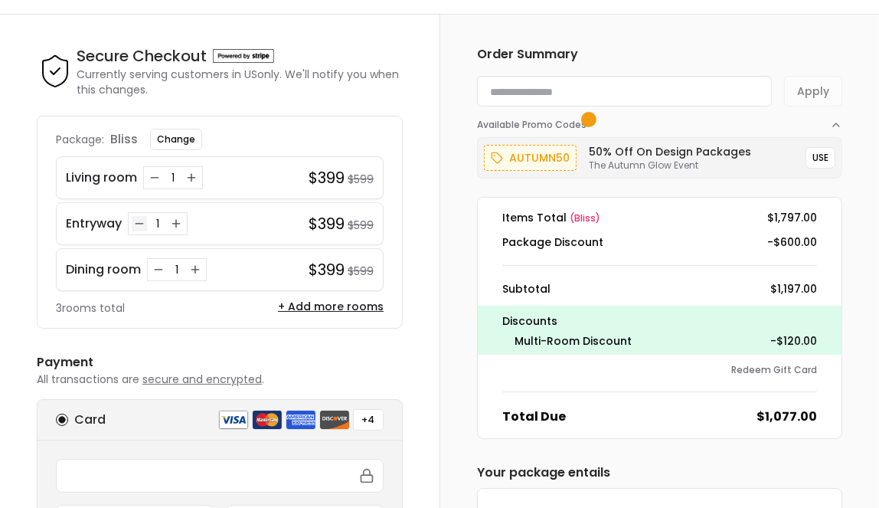
click at [140, 224] on icon "Decrease quantity for Entryway" at bounding box center [139, 224] width 12 height 12
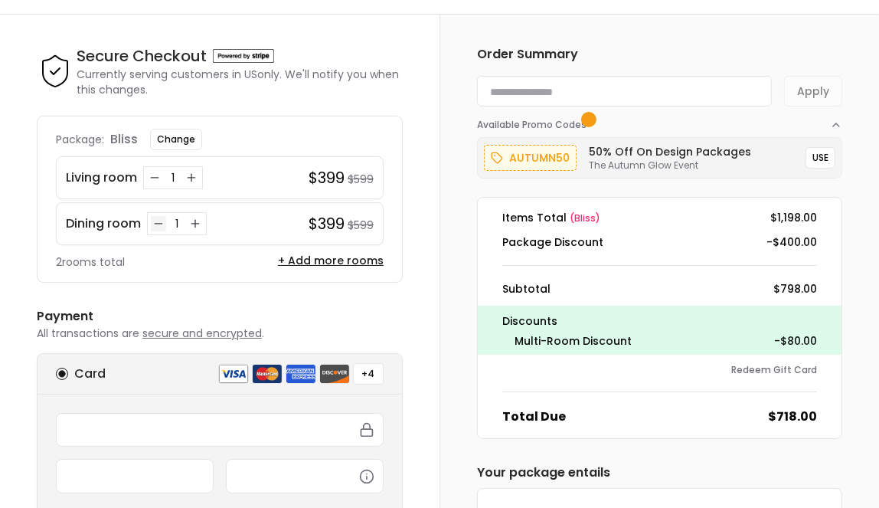
click at [161, 220] on icon "Decrease quantity for Dining room" at bounding box center [158, 224] width 12 height 12
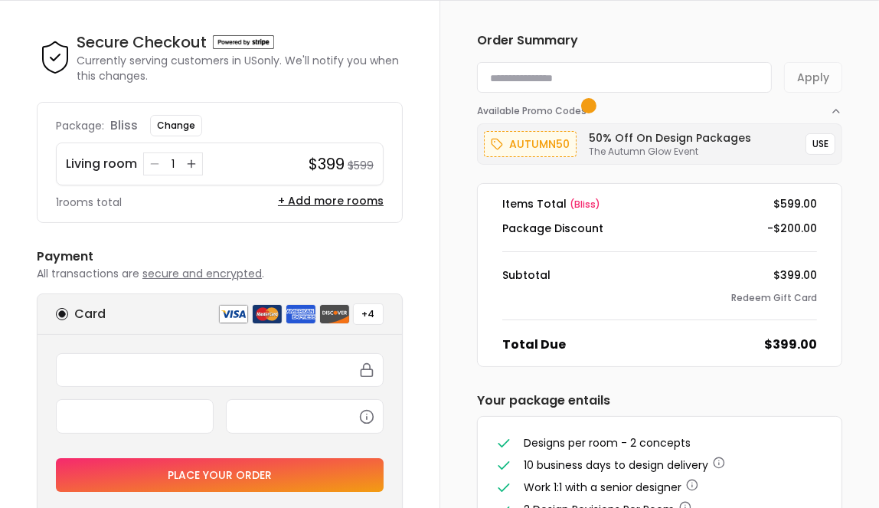
scroll to position [0, 0]
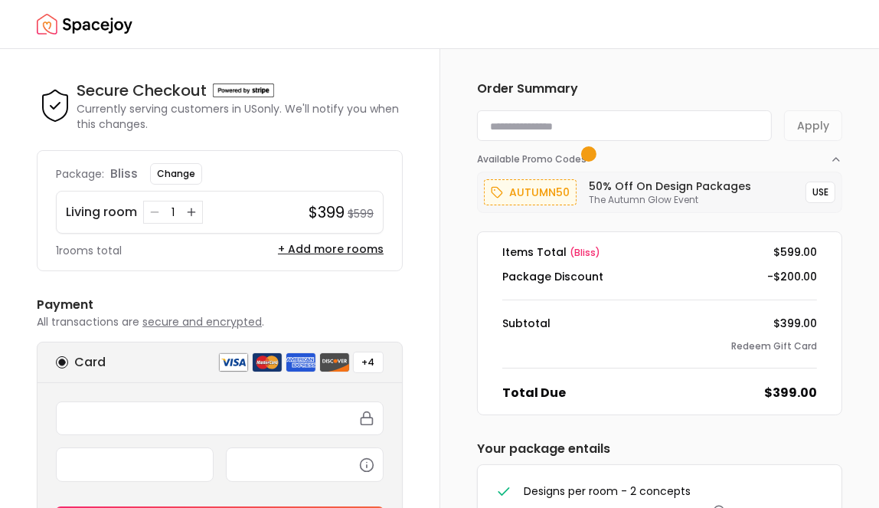
click at [562, 182] on div "autumn50" at bounding box center [530, 192] width 93 height 26
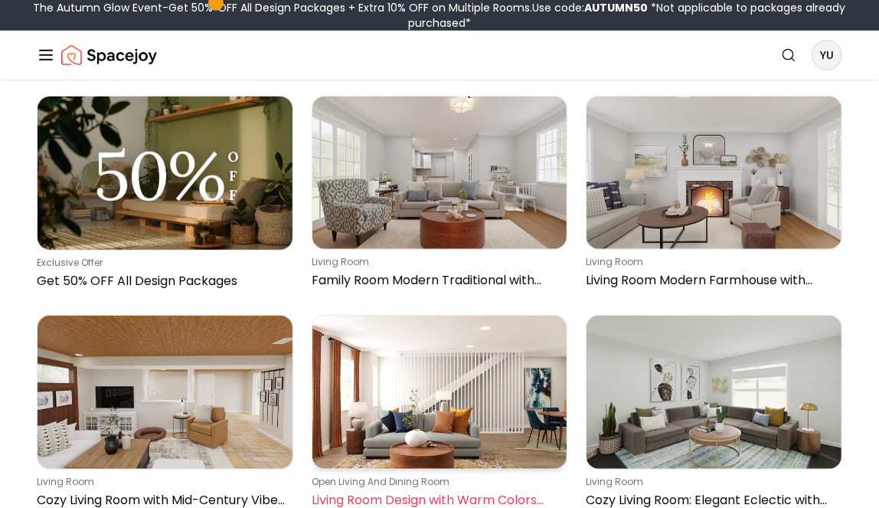
scroll to position [817, 0]
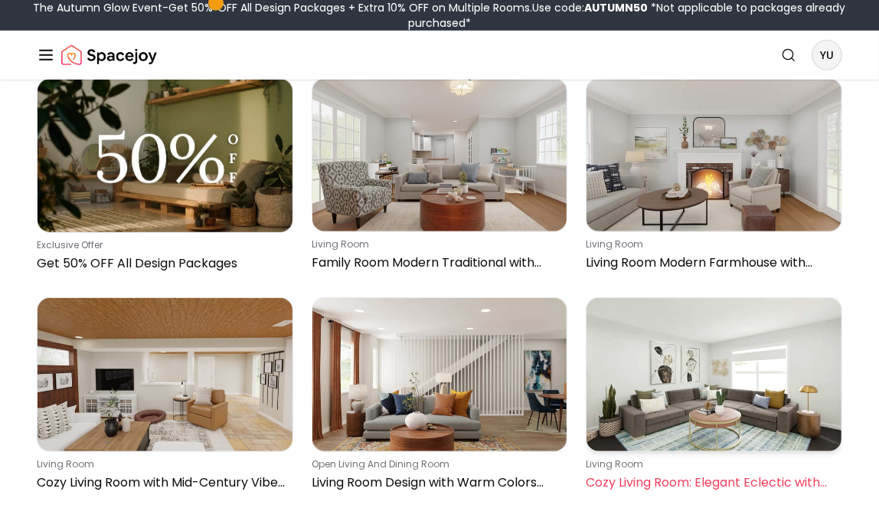
click at [723, 298] on img at bounding box center [714, 374] width 255 height 153
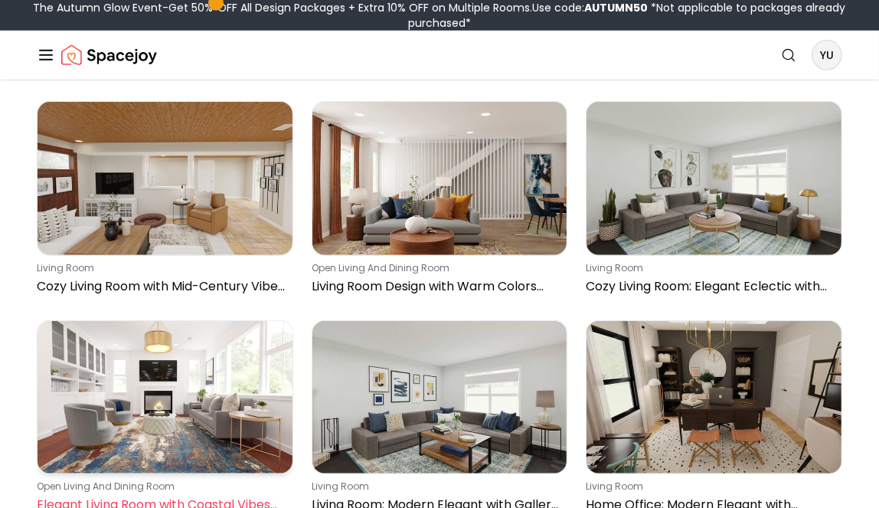
scroll to position [1021, 0]
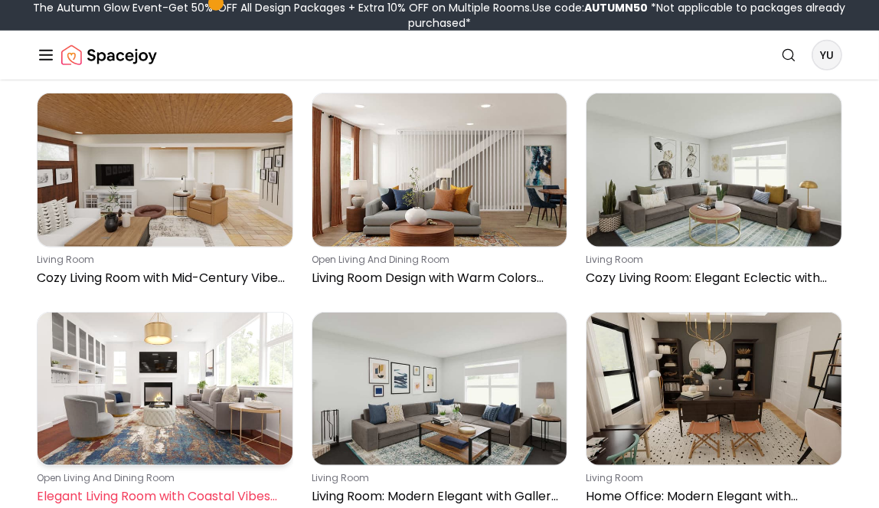
click at [183, 313] on img at bounding box center [165, 389] width 255 height 153
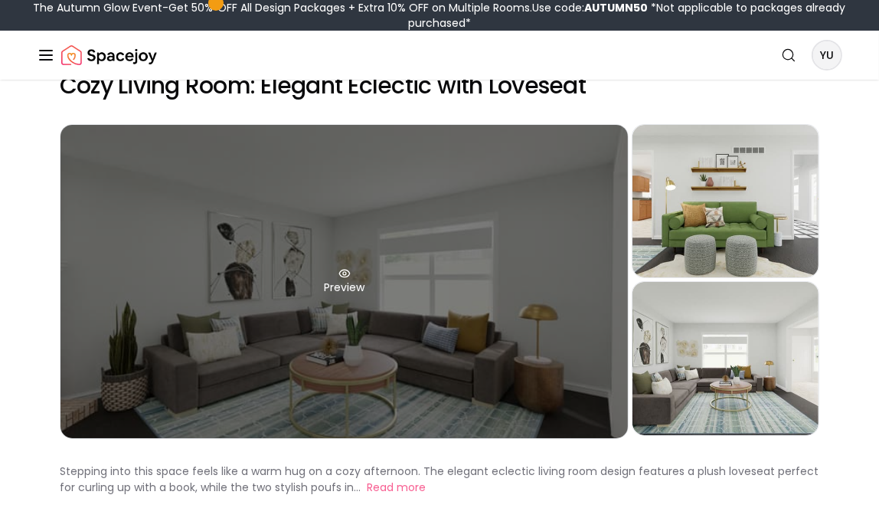
scroll to position [51, 0]
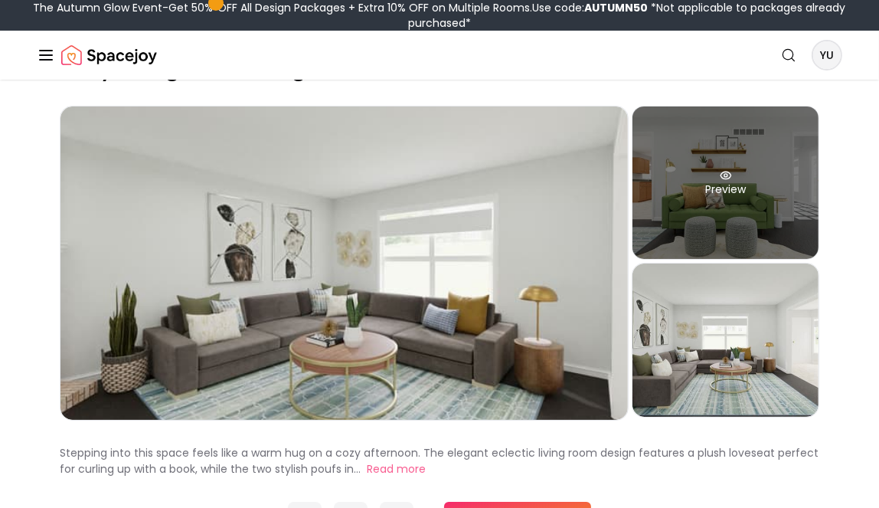
click at [742, 195] on div "Preview" at bounding box center [726, 182] width 186 height 152
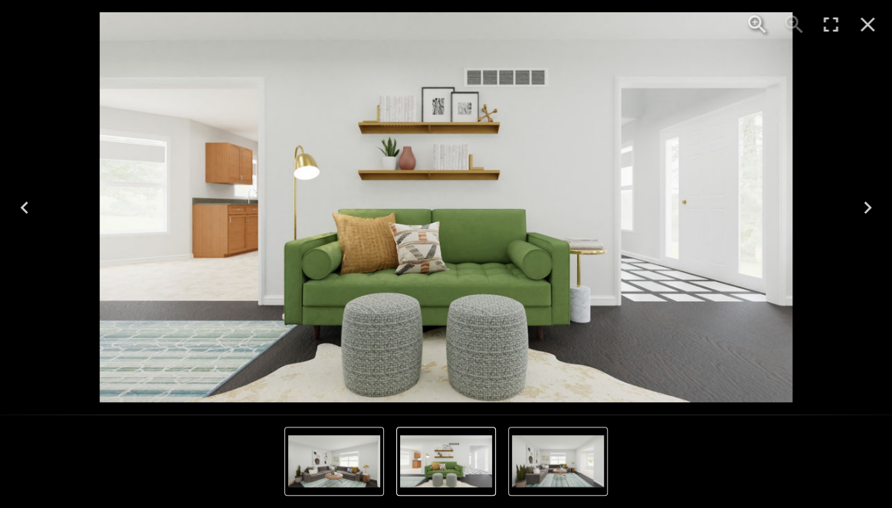
click at [866, 208] on icon "Next" at bounding box center [867, 207] width 25 height 25
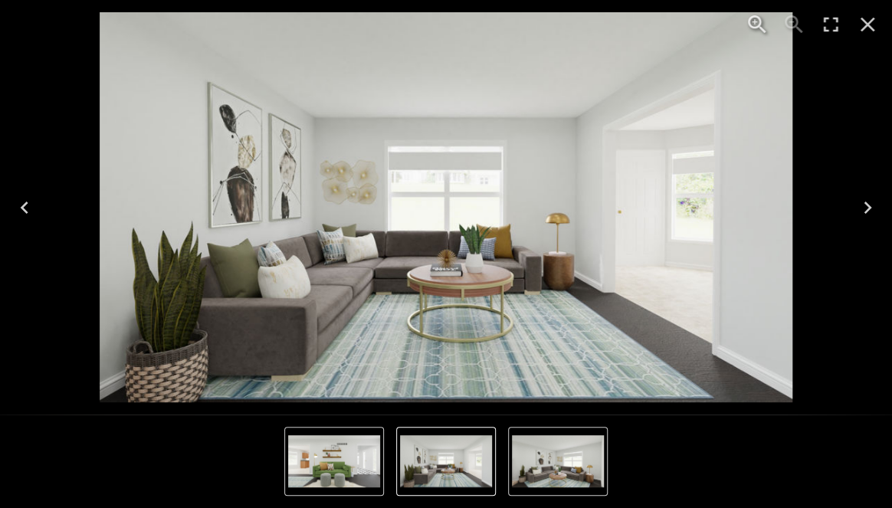
click at [864, 208] on icon "Next" at bounding box center [867, 207] width 25 height 25
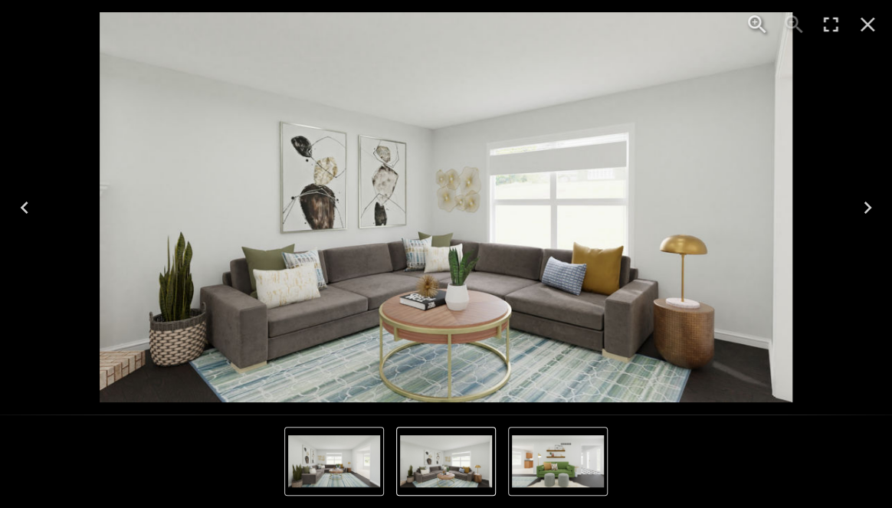
click at [864, 208] on icon "Next" at bounding box center [867, 207] width 25 height 25
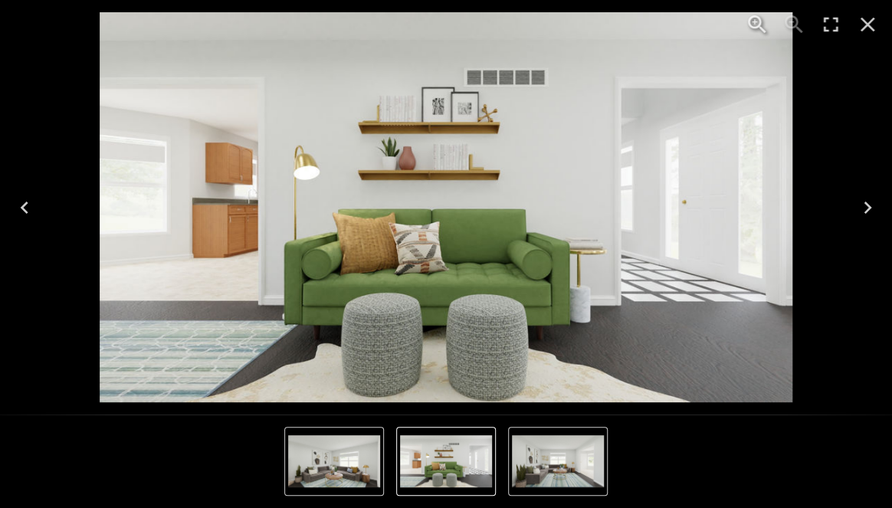
click at [864, 208] on icon "Next" at bounding box center [867, 207] width 25 height 25
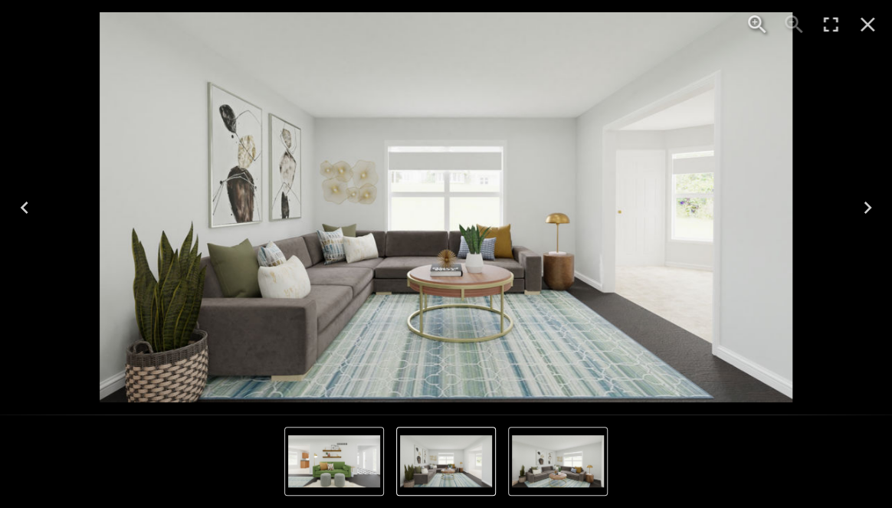
drag, startPoint x: 866, startPoint y: 22, endPoint x: 861, endPoint y: 32, distance: 11.3
click at [866, 23] on icon "Close" at bounding box center [867, 24] width 25 height 25
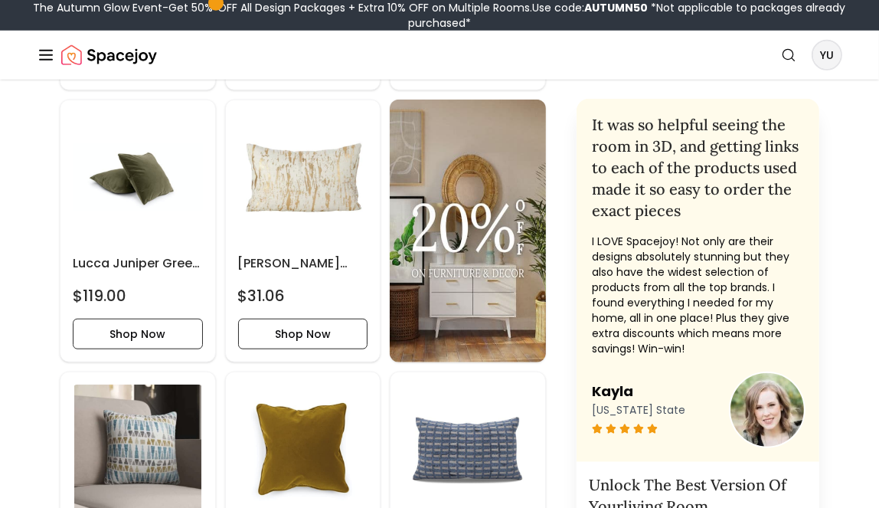
scroll to position [1123, 0]
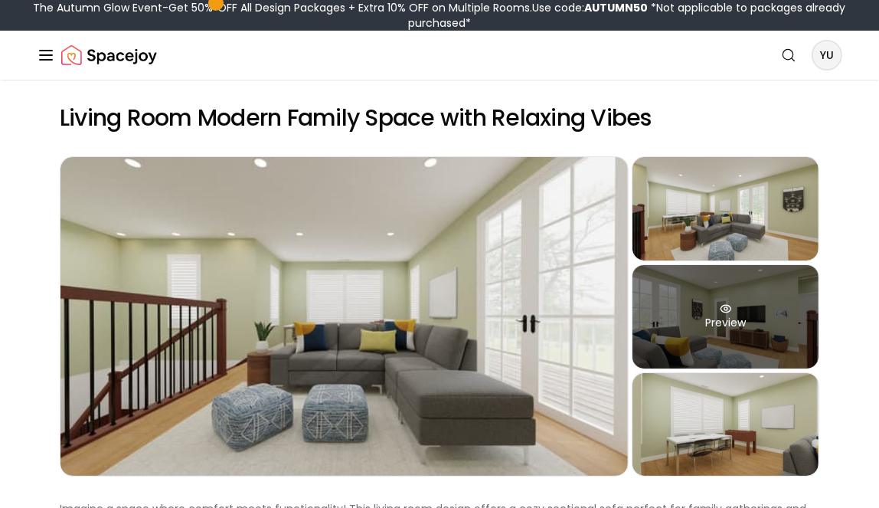
click at [703, 313] on div "Preview" at bounding box center [726, 316] width 186 height 103
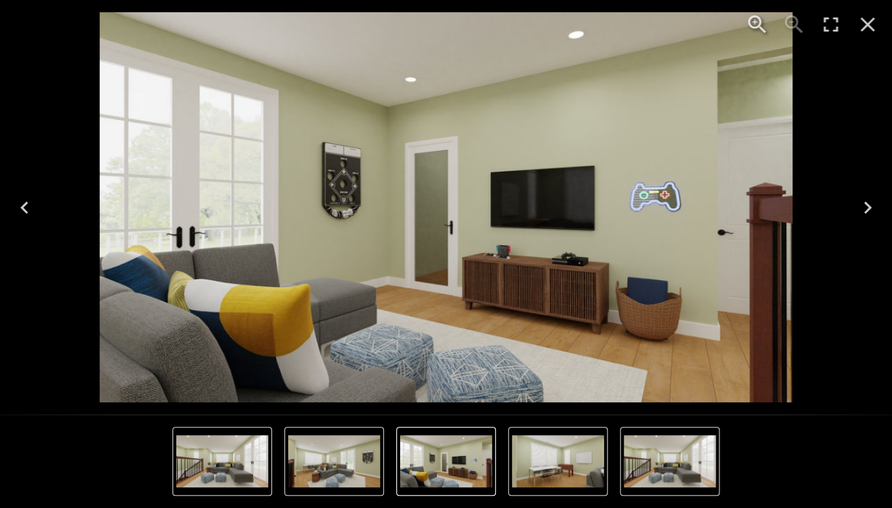
click at [863, 205] on icon "Next" at bounding box center [867, 207] width 25 height 25
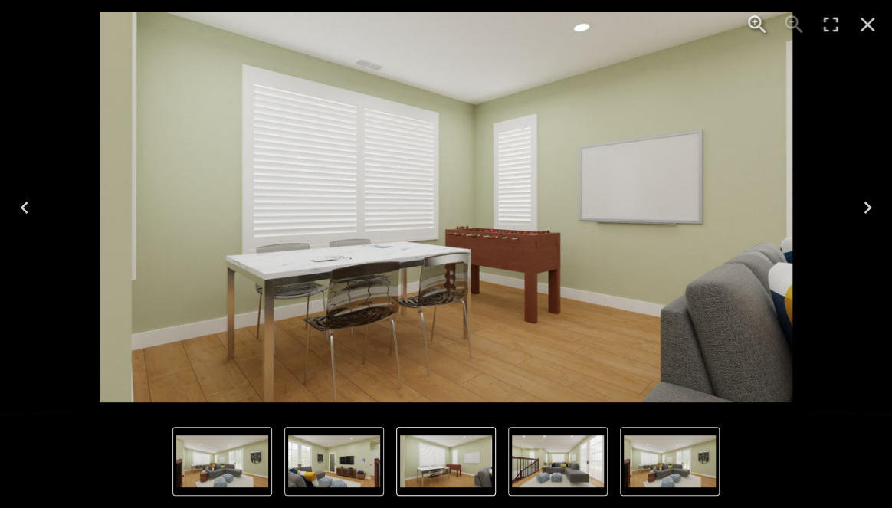
click at [863, 205] on icon "Next" at bounding box center [867, 207] width 25 height 25
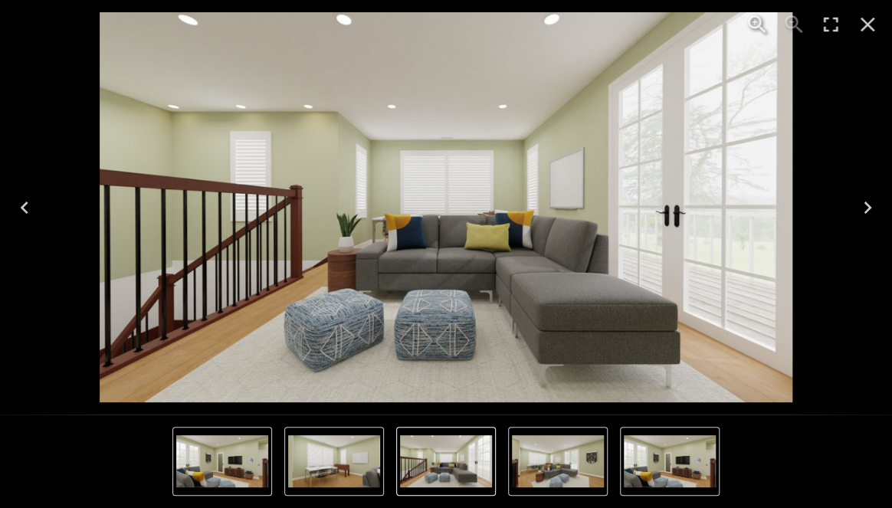
click at [863, 205] on icon "Next" at bounding box center [867, 207] width 25 height 25
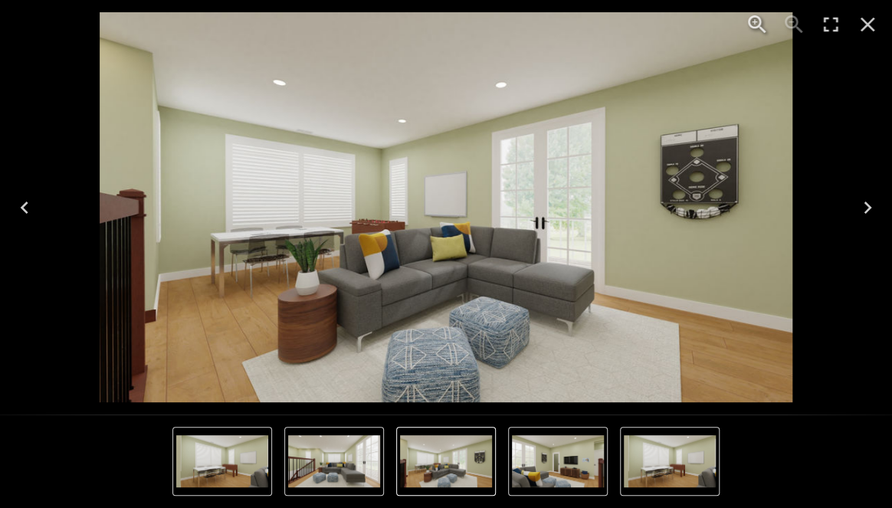
click at [863, 205] on icon "Next" at bounding box center [867, 207] width 25 height 25
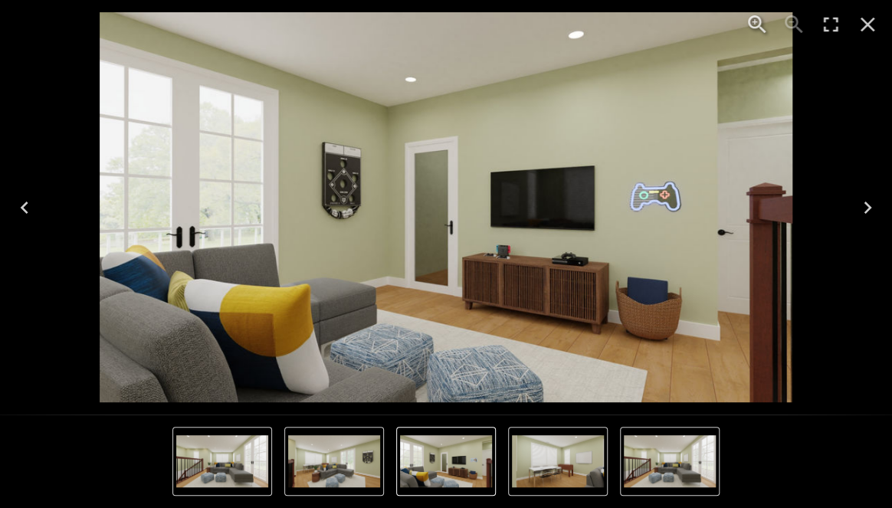
click at [863, 205] on icon "Next" at bounding box center [867, 207] width 25 height 25
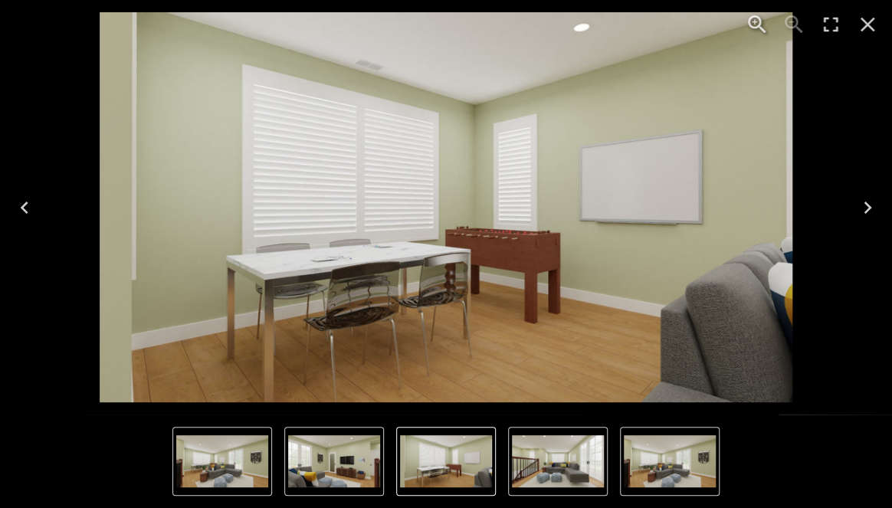
click at [864, 18] on icon "Close" at bounding box center [867, 24] width 25 height 25
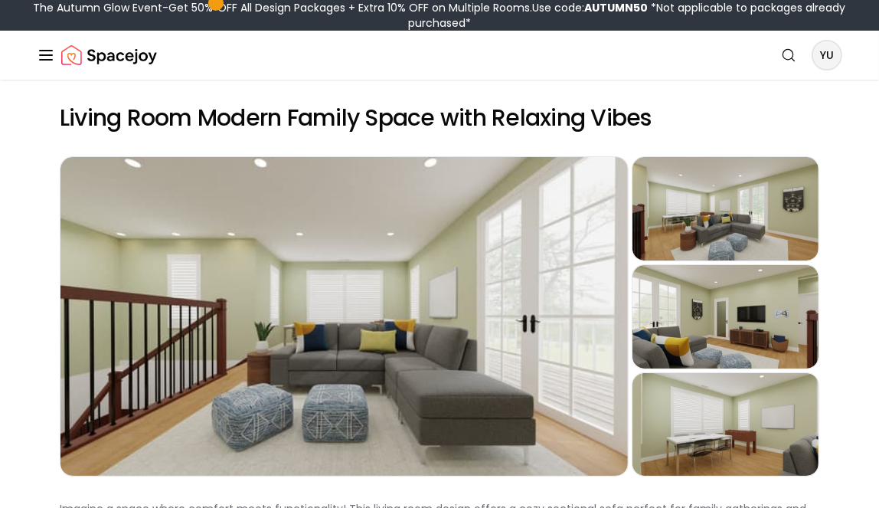
click at [45, 54] on icon "Global" at bounding box center [46, 55] width 18 height 18
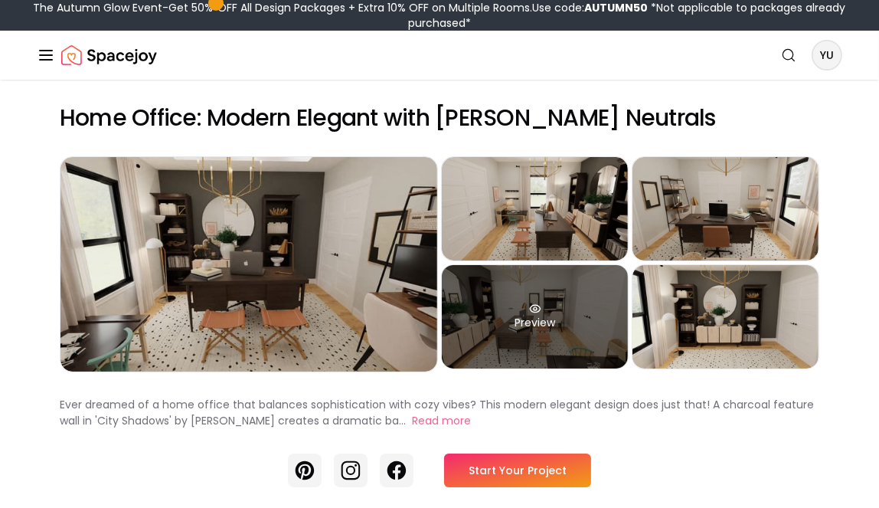
click at [506, 319] on div "Preview" at bounding box center [535, 316] width 186 height 103
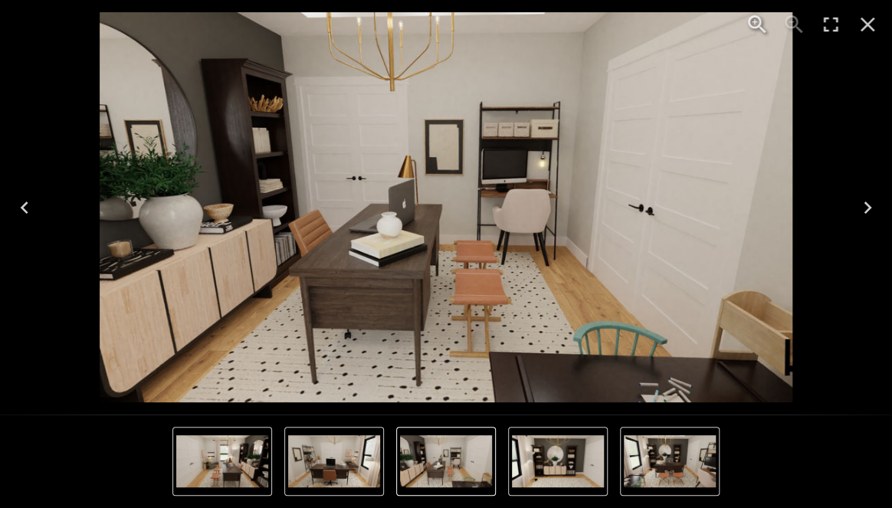
click at [541, 458] on img "5 of 5" at bounding box center [558, 461] width 92 height 52
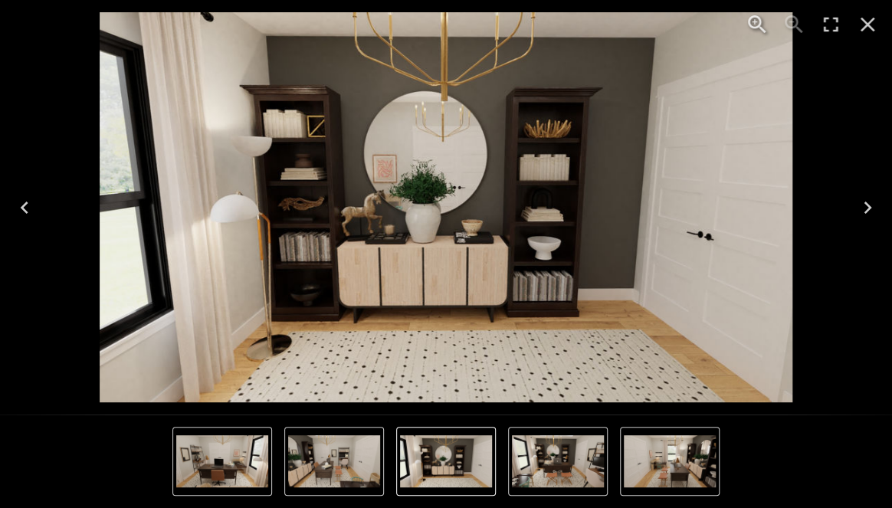
click at [603, 467] on img "1 of 5" at bounding box center [558, 461] width 92 height 52
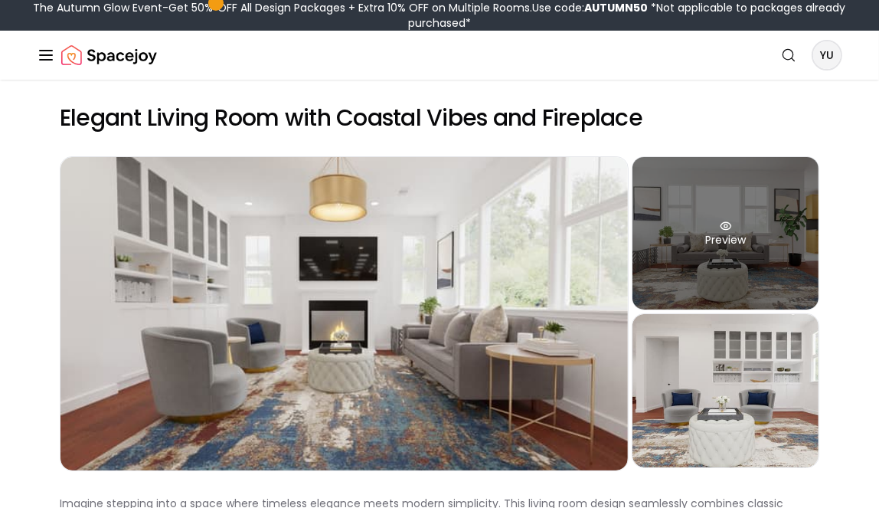
click at [762, 231] on div "Preview" at bounding box center [726, 233] width 186 height 152
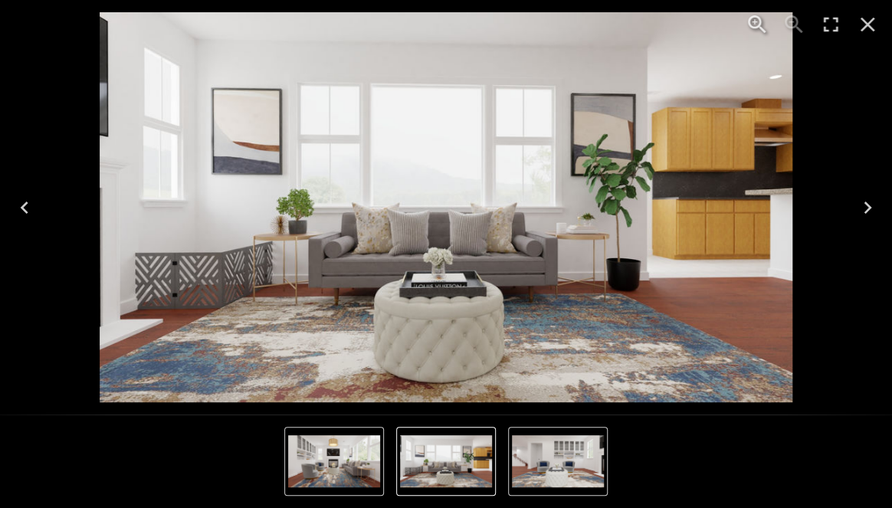
click at [866, 208] on icon "Next" at bounding box center [867, 207] width 8 height 12
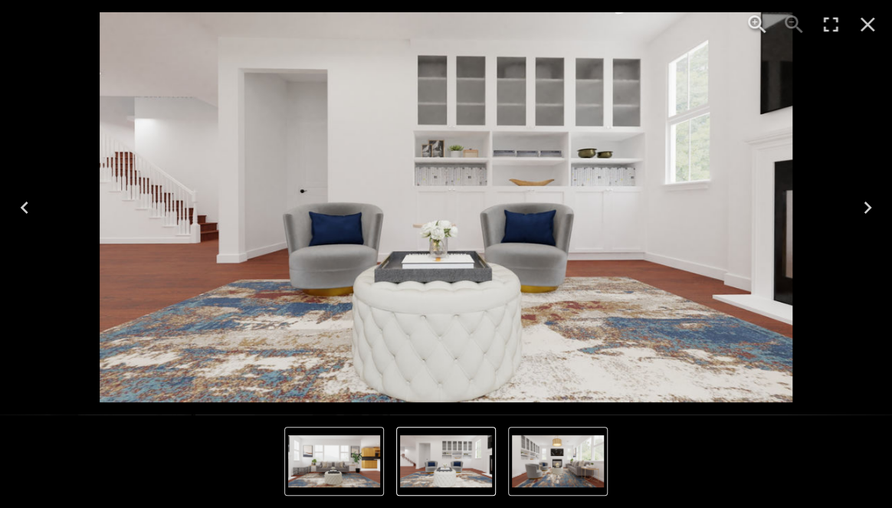
click at [859, 205] on icon "Next" at bounding box center [867, 207] width 25 height 25
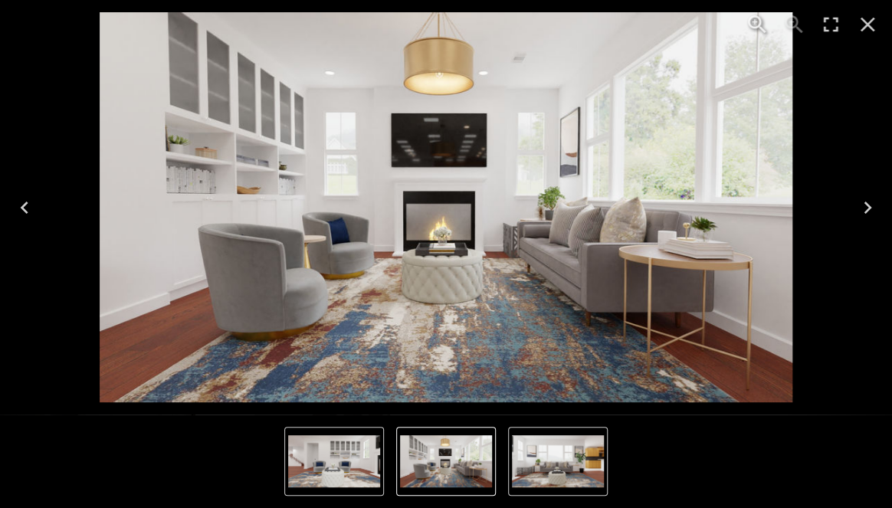
click at [859, 205] on icon "Next" at bounding box center [867, 207] width 25 height 25
